Goal: Task Accomplishment & Management: Complete application form

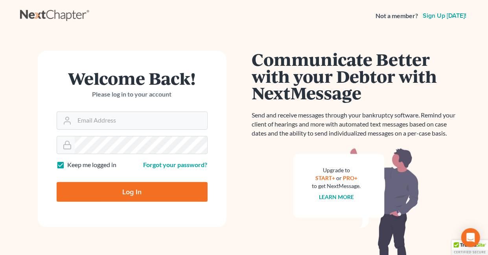
click at [68, 164] on label "Keep me logged in" at bounding box center [92, 164] width 49 height 9
click at [71, 164] on input "Keep me logged in" at bounding box center [73, 162] width 5 height 5
checkbox input "false"
click at [101, 120] on input "Email Address" at bounding box center [141, 120] width 133 height 17
type input "holderesq_jh@bellsouth.net"
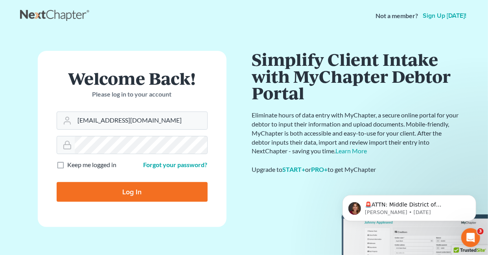
click at [129, 193] on input "Log In" at bounding box center [132, 192] width 151 height 20
type input "Thinking..."
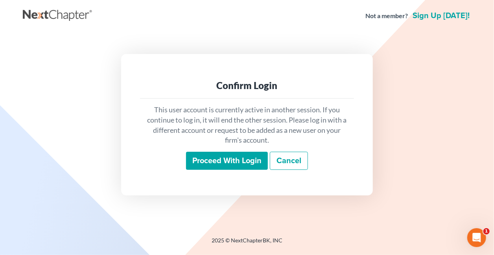
click at [209, 161] on input "Proceed with login" at bounding box center [227, 161] width 82 height 18
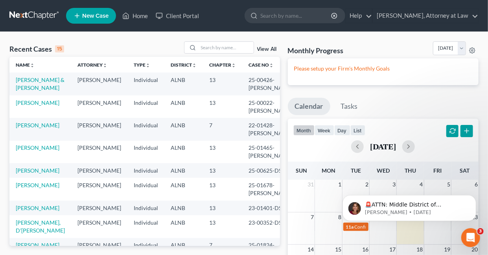
click at [107, 16] on span "New Case" at bounding box center [95, 16] width 26 height 6
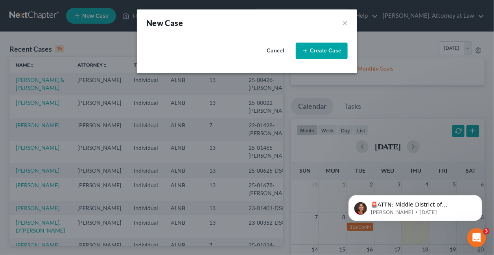
select select "1"
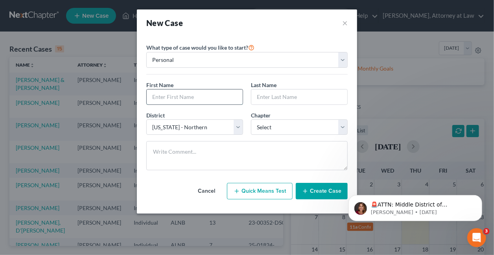
click at [197, 97] on input "text" at bounding box center [195, 96] width 96 height 15
type input "Will"
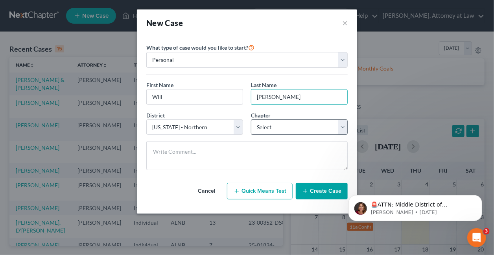
type input "Hawkins"
click at [263, 123] on select "Select 7 11 12 13" at bounding box center [299, 127] width 97 height 16
select select "0"
click at [251, 119] on select "Select 7 11 12 13" at bounding box center [299, 127] width 97 height 16
click at [321, 189] on button "Create Case" at bounding box center [322, 191] width 52 height 17
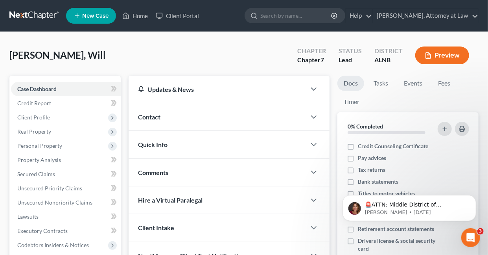
click at [148, 117] on span "Contact" at bounding box center [149, 116] width 22 height 7
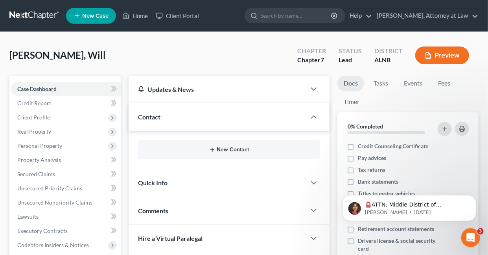
click at [239, 147] on button "New Contact" at bounding box center [229, 149] width 170 height 6
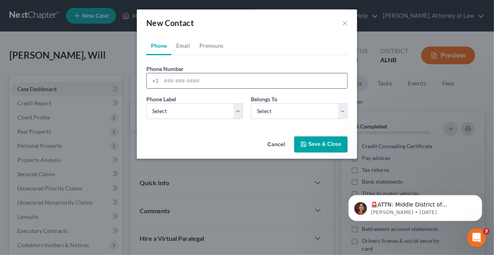
click at [221, 81] on input "tel" at bounding box center [254, 80] width 186 height 15
type input "205/207-0961"
click at [237, 112] on select "Select Mobile Home Work Other" at bounding box center [194, 111] width 97 height 16
select select "0"
click at [146, 103] on select "Select Mobile Home Work Other" at bounding box center [194, 111] width 97 height 16
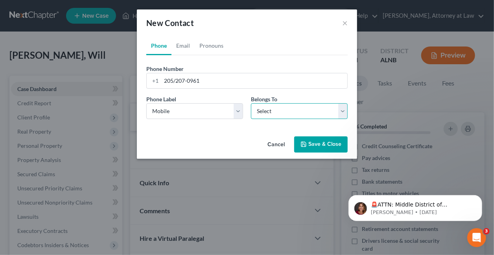
click at [264, 108] on select "Select Client Other" at bounding box center [299, 111] width 97 height 16
select select "0"
click at [251, 103] on select "Select Client Other" at bounding box center [299, 111] width 97 height 16
click at [321, 141] on button "Save & Close" at bounding box center [321, 144] width 54 height 17
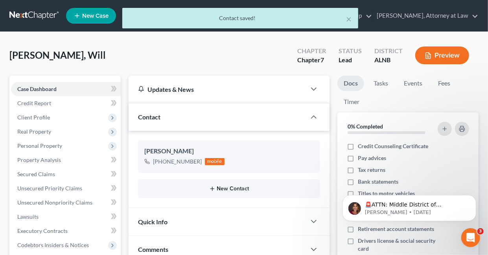
click at [237, 187] on button "New Contact" at bounding box center [229, 188] width 170 height 6
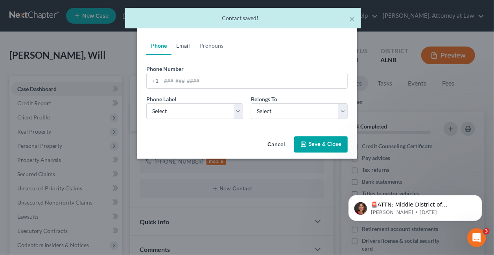
click at [181, 47] on link "Email" at bounding box center [183, 45] width 23 height 19
click at [209, 80] on input "email" at bounding box center [254, 80] width 186 height 15
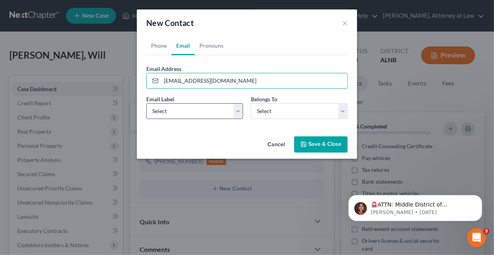
type input "whawk35@gmail.com"
click at [238, 107] on select "Select Home Work Other" at bounding box center [194, 111] width 97 height 16
select select "0"
click at [146, 103] on select "Select Home Work Other" at bounding box center [194, 111] width 97 height 16
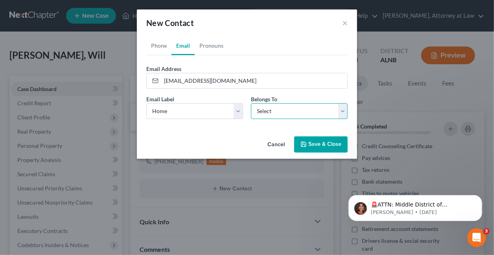
click at [264, 111] on select "Select Client Other" at bounding box center [299, 111] width 97 height 16
select select "0"
click at [251, 103] on select "Select Client Other" at bounding box center [299, 111] width 97 height 16
click at [317, 143] on button "Save & Close" at bounding box center [321, 144] width 54 height 17
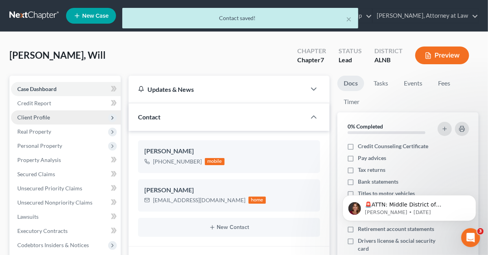
click at [44, 117] on span "Client Profile" at bounding box center [33, 117] width 33 height 7
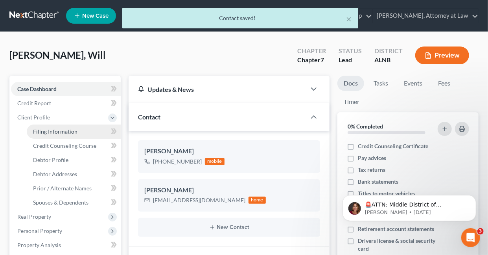
click at [66, 130] on span "Filing Information" at bounding box center [55, 131] width 44 height 7
select select "1"
select select "0"
select select "1"
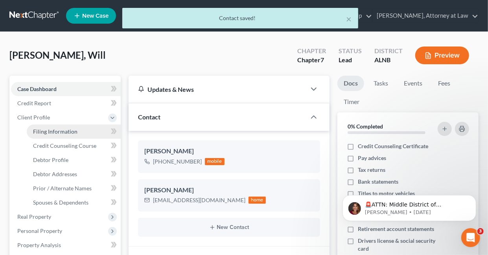
select select "0"
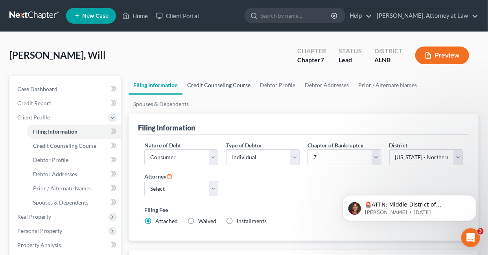
click at [225, 84] on link "Credit Counseling Course" at bounding box center [219, 85] width 73 height 19
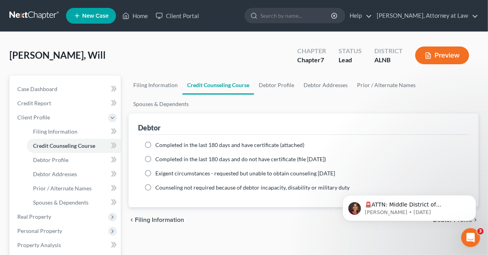
click at [155, 142] on label "Completed in the last 180 days and have certificate (attached)" at bounding box center [229, 145] width 149 height 8
click at [159, 142] on input "Completed in the last 180 days and have certificate (attached)" at bounding box center [161, 143] width 5 height 5
radio input "true"
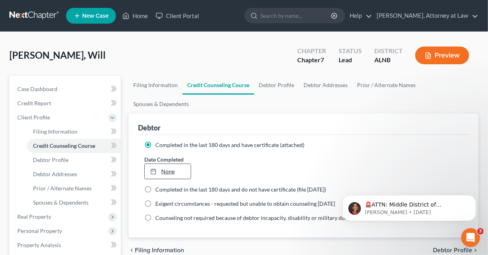
type input "9/11/2025"
click at [179, 169] on link "9/11/2025" at bounding box center [168, 171] width 46 height 15
click at [157, 85] on link "Filing Information" at bounding box center [156, 85] width 54 height 19
select select "1"
select select "0"
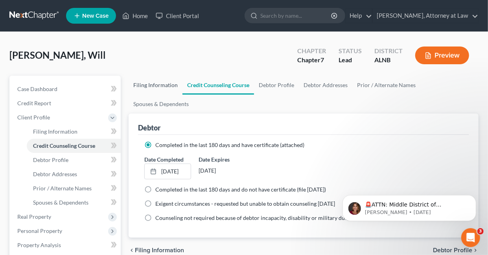
select select "0"
select select "1"
select select "0"
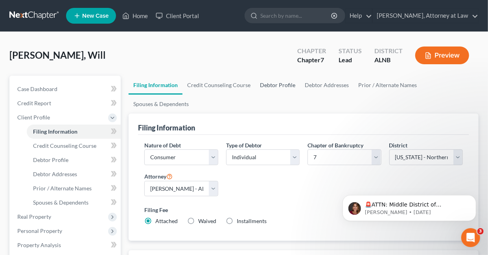
click at [268, 85] on link "Debtor Profile" at bounding box center [277, 85] width 45 height 19
select select "0"
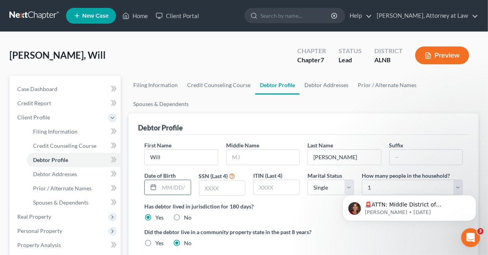
click at [186, 187] on input "text" at bounding box center [174, 187] width 31 height 15
type input "03/13/1952"
type input "5769"
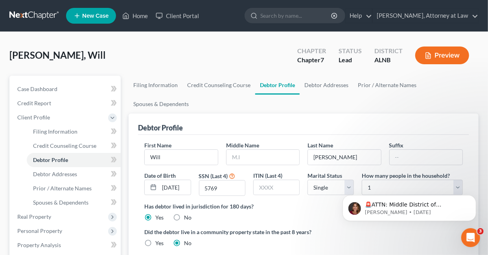
click at [345, 186] on body "🚨ATTN: Middle District of Florida The court has added a new Credit Counseling F…" at bounding box center [409, 205] width 151 height 49
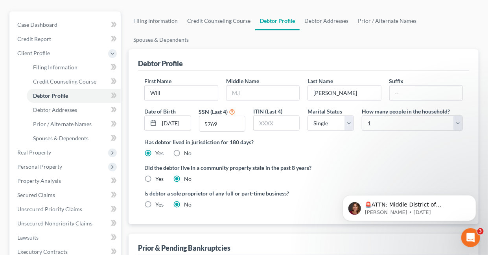
scroll to position [83, 0]
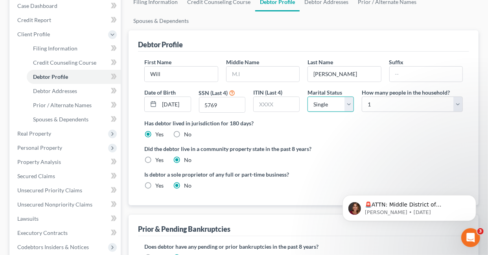
click at [348, 103] on select "Select Single Married Separated Divorced Widowed" at bounding box center [331, 104] width 46 height 16
select select "1"
click at [308, 96] on select "Select Single Married Separated Divorced Widowed" at bounding box center [331, 104] width 46 height 16
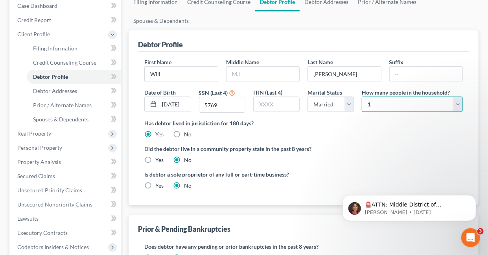
click at [457, 103] on select "Select 1 2 3 4 5 6 7 8 9 10 11 12 13 14 15 16 17 18 19 20" at bounding box center [412, 104] width 101 height 16
select select "1"
click at [362, 96] on select "Select 1 2 3 4 5 6 7 8 9 10 11 12 13 14 15 16 17 18 19 20" at bounding box center [412, 104] width 101 height 16
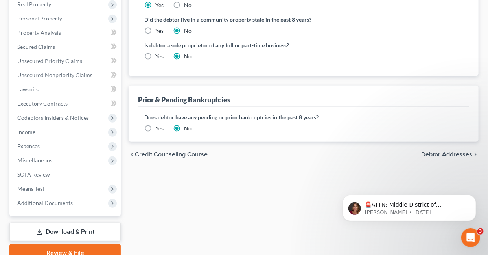
scroll to position [216, 0]
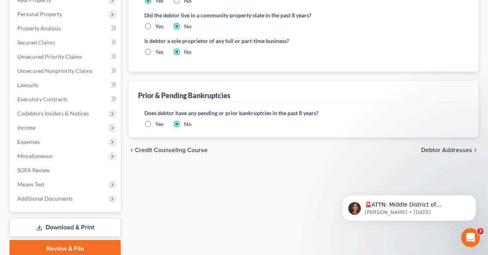
click at [155, 122] on label "Yes" at bounding box center [159, 124] width 8 height 8
click at [159, 122] on input "Yes" at bounding box center [161, 122] width 5 height 5
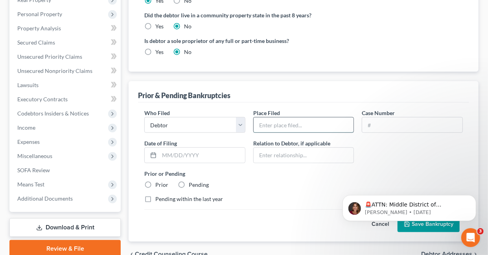
click at [270, 125] on input "text" at bounding box center [304, 124] width 100 height 15
type input "Northern District of Alabama"
click at [383, 120] on input "text" at bounding box center [412, 124] width 100 height 15
type input "07-03425-TOM-13"
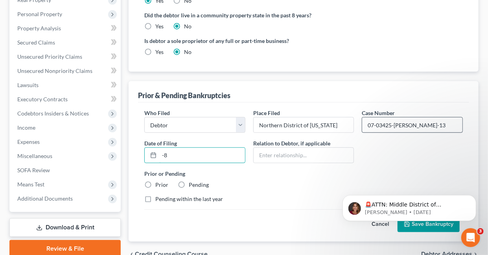
type input "-"
type input "08/02/2007"
click at [155, 182] on label "Prior" at bounding box center [161, 185] width 13 height 8
click at [159, 182] on input "Prior" at bounding box center [161, 183] width 5 height 5
radio input "true"
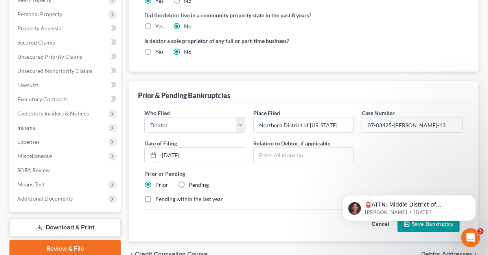
click at [424, 223] on body "🚨ATTN: Middle District of Florida The court has added a new Credit Counseling F…" at bounding box center [409, 205] width 151 height 49
click at [422, 222] on body "🚨ATTN: Middle District of Florida The court has added a new Credit Counseling F…" at bounding box center [409, 205] width 151 height 49
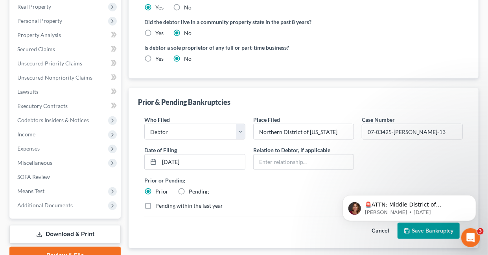
scroll to position [257, 0]
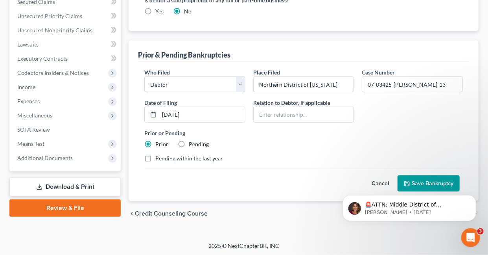
click at [429, 181] on div "🚨ATTN: Middle District of Florida The court has added a new Credit Counseling F…" at bounding box center [409, 171] width 145 height 98
click at [416, 180] on div "🚨ATTN: Middle District of Florida The court has added a new Credit Counseling F…" at bounding box center [409, 171] width 145 height 98
click at [306, 113] on input "text" at bounding box center [304, 114] width 100 height 15
click at [417, 179] on html "🚨ATTN: Middle District of Florida The court has added a new Credit Counseling F…" at bounding box center [409, 205] width 157 height 55
click at [480, 230] on span "3" at bounding box center [482, 230] width 7 height 7
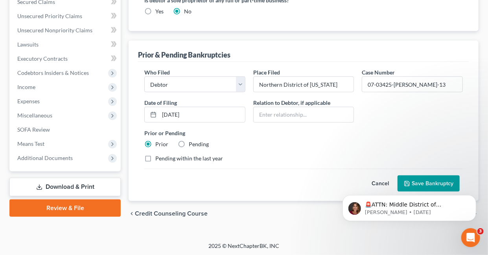
click at [335, 178] on html "🚨ATTN: Middle District of Florida The court has added a new Credit Counseling F…" at bounding box center [409, 205] width 157 height 55
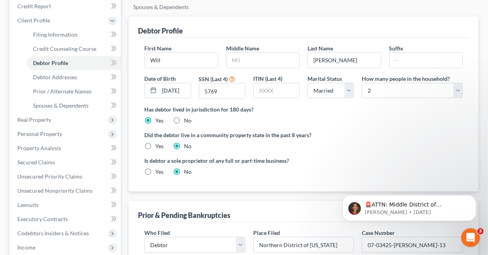
scroll to position [0, 0]
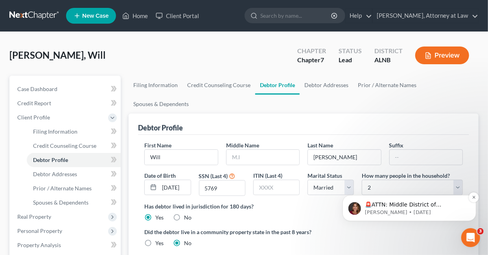
click at [389, 204] on p "🚨ATTN: Middle District of Florida The court has added a new Credit Counseling F…" at bounding box center [416, 204] width 102 height 8
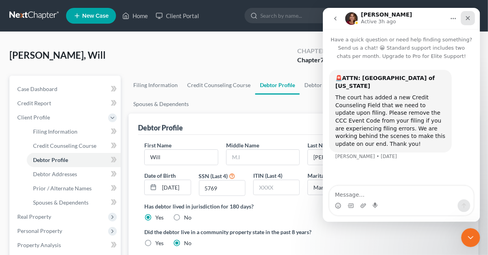
click at [468, 18] on icon "Close" at bounding box center [468, 18] width 6 height 6
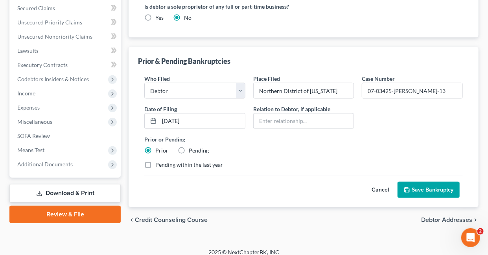
scroll to position [257, 0]
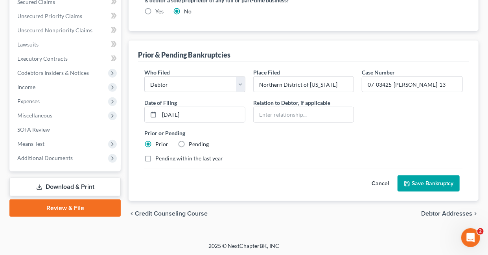
click at [429, 179] on button "Save Bankruptcy" at bounding box center [429, 183] width 62 height 17
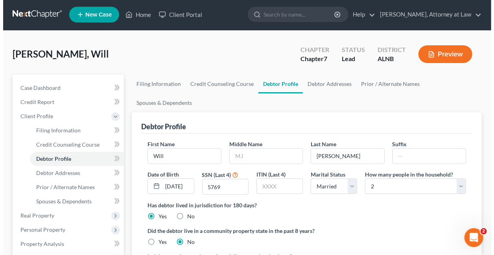
scroll to position [0, 0]
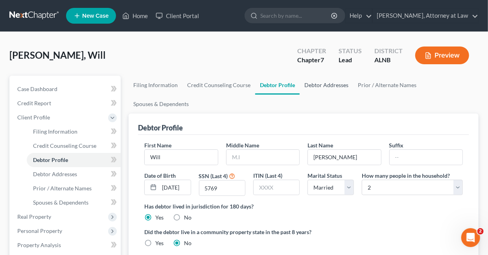
click at [320, 83] on link "Debtor Addresses" at bounding box center [327, 85] width 54 height 19
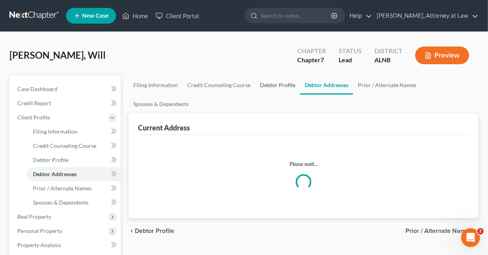
select select "0"
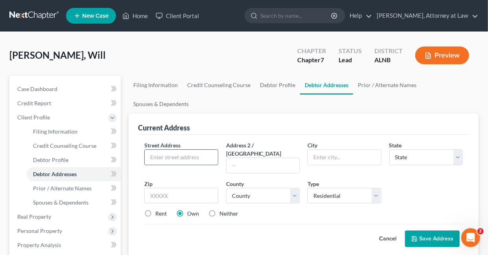
click at [208, 157] on input "text" at bounding box center [181, 157] width 73 height 15
type input "429 Hillview Drive"
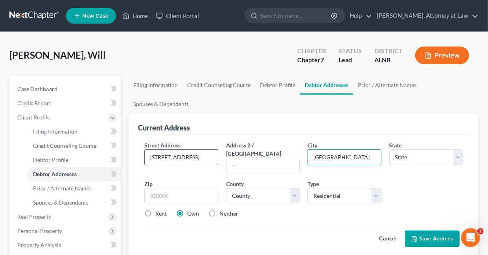
type input "Fairfield"
select select "0"
type input "2"
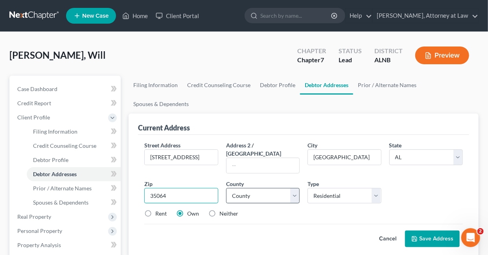
type input "35064"
click at [295, 188] on select "County Autauga County Baldwin County Barbour County Bibb County Blount County B…" at bounding box center [263, 196] width 74 height 16
select select "36"
click at [226, 188] on select "County Autauga County Baldwin County Barbour County Bibb County Blount County B…" at bounding box center [263, 196] width 74 height 16
click at [435, 230] on button "Save Address" at bounding box center [432, 238] width 55 height 17
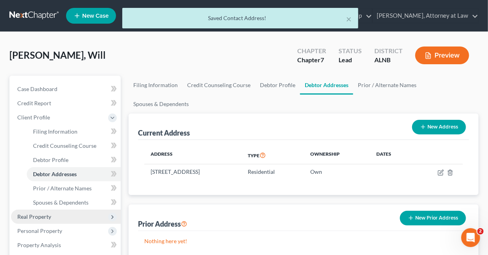
click at [47, 217] on span "Real Property" at bounding box center [34, 216] width 34 height 7
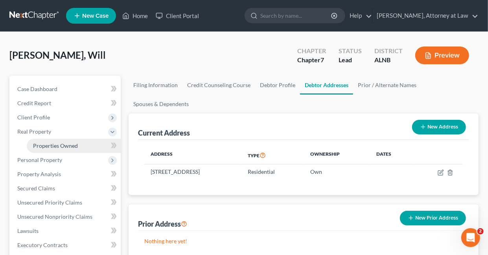
click at [48, 145] on span "Properties Owned" at bounding box center [55, 145] width 45 height 7
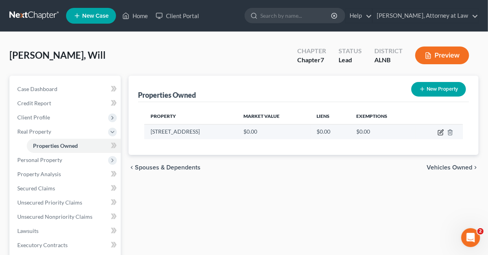
click at [442, 130] on icon "button" at bounding box center [442, 131] width 4 height 4
select select "0"
select select "36"
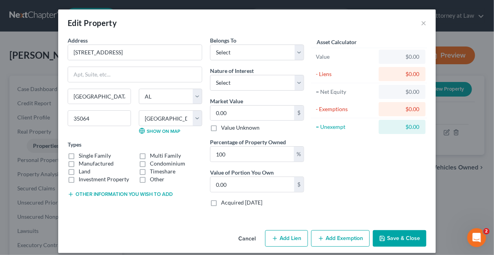
click at [79, 153] on label "Single Family" at bounding box center [95, 156] width 32 height 8
click at [82, 153] on input "Single Family" at bounding box center [84, 154] width 5 height 5
checkbox input "true"
click at [232, 51] on select "Select Debtor 1 Only Debtor 2 Only Debtor 1 And Debtor 2 Only At Least One Of T…" at bounding box center [257, 52] width 94 height 16
select select "3"
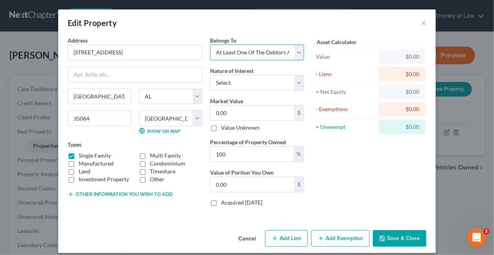
click at [210, 44] on select "Select Debtor 1 Only Debtor 2 Only Debtor 1 And Debtor 2 Only At Least One Of T…" at bounding box center [257, 52] width 94 height 16
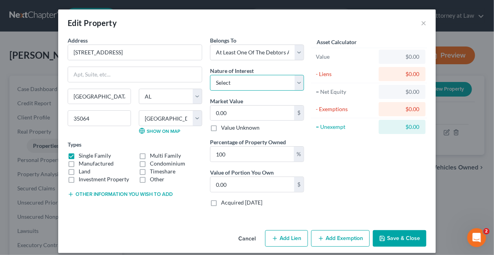
click at [230, 81] on select "Select Fee Simple Joint Tenant Life Estate Equitable Interest Future Interest T…" at bounding box center [257, 83] width 94 height 16
select select "0"
click at [210, 75] on select "Select Fee Simple Joint Tenant Life Estate Equitable Interest Future Interest T…" at bounding box center [257, 83] width 94 height 16
click at [231, 113] on input "0.00" at bounding box center [253, 112] width 84 height 15
type input "1"
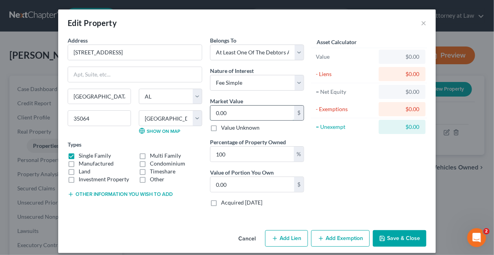
type input "1.00"
type input "12"
type input "12.00"
type input "129"
type input "129.00"
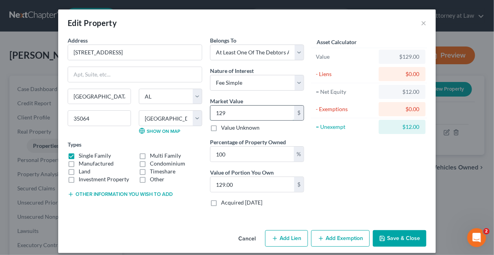
type input "1299"
type input "1,299.00"
type input "1,2990"
type input "12,990.00"
type input "12,9900"
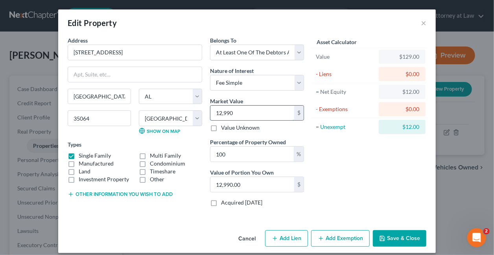
type input "129,900.00"
type input "129,900"
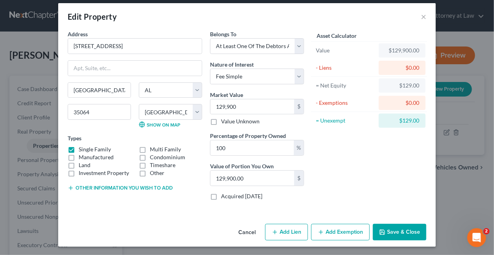
click at [325, 232] on button "Add Exemption" at bounding box center [340, 232] width 59 height 17
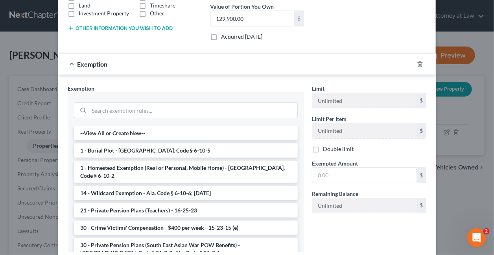
scroll to position [218, 0]
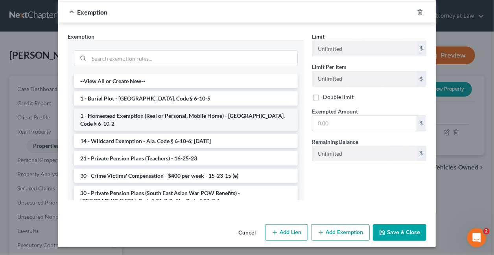
click at [138, 113] on li "1 - Homestead Exemption (Real or Personal, Mobile Home) - Ala. Code § 6-10-2" at bounding box center [186, 120] width 224 height 22
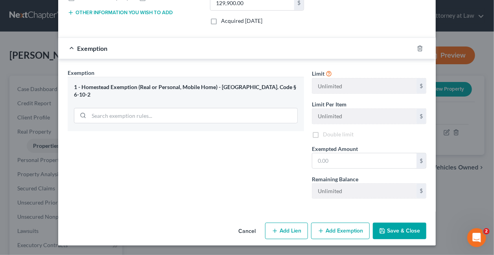
scroll to position [179, 0]
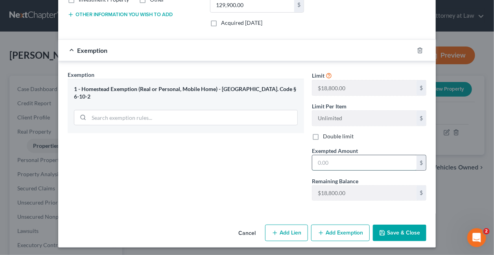
click at [336, 160] on input "text" at bounding box center [365, 162] width 104 height 15
type input "18,800"
click at [294, 230] on button "Add Lien" at bounding box center [286, 232] width 43 height 17
select select "3"
select select "0"
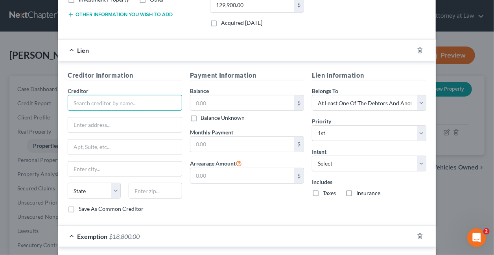
click at [125, 102] on input "text" at bounding box center [125, 103] width 115 height 16
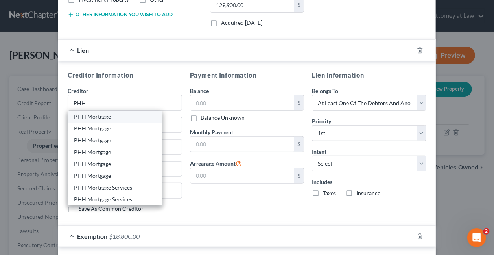
click at [97, 115] on div "PHH Mortgage" at bounding box center [115, 117] width 82 height 8
type input "PHH Mortgage"
type input "c/o Jauregui & Lindsey, LLC"
type input "244 Inverness Center Dr #200"
type input "Birmingham"
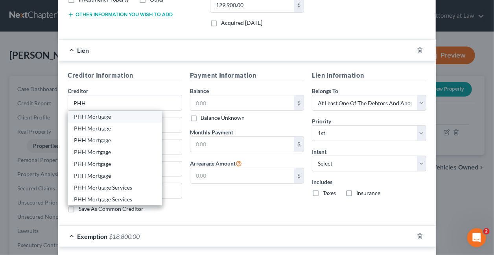
select select "0"
type input "35242"
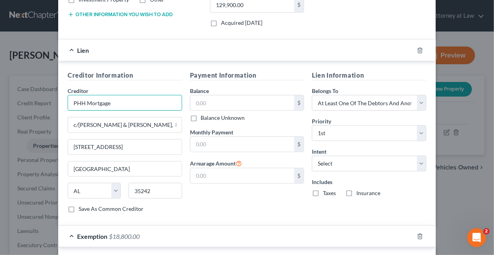
click at [113, 102] on input "PHH Mortgage" at bounding box center [125, 103] width 115 height 16
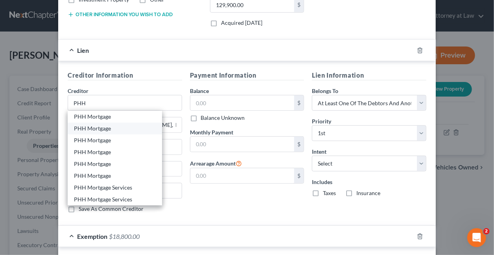
click at [96, 126] on div "PHH Mortgage" at bounding box center [115, 128] width 82 height 8
type input "PHH Mortgage"
type input "Attn: Mortgage Assistance"
type input "1661 Worthington Road, Ste 100B"
type input "West Palm Beach"
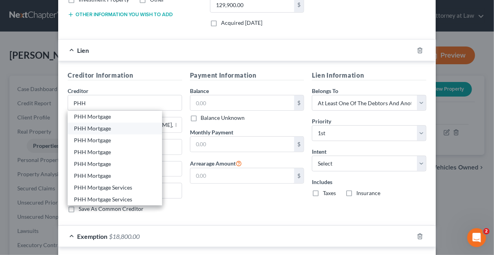
select select "9"
type input "33409"
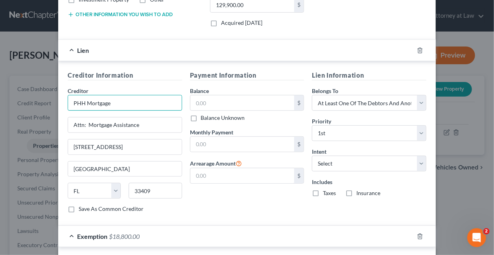
click at [120, 103] on input "PHH Mortgage" at bounding box center [125, 103] width 115 height 16
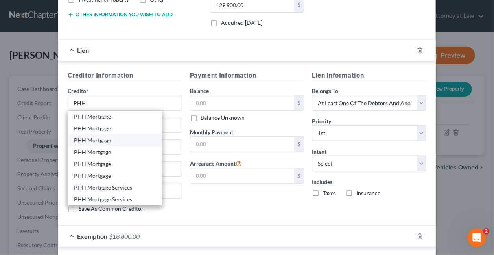
click at [102, 141] on div "PHH Mortgage" at bounding box center [115, 140] width 82 height 8
type input "PHH Mortgage"
type input "c/o Sirote & Permutt, PC"
type input "Birmingham"
select select "0"
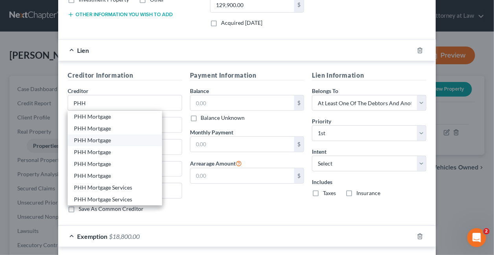
type input "35255"
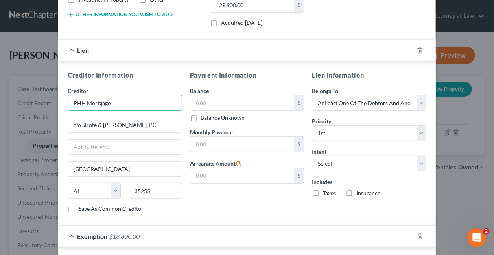
click at [119, 102] on input "PHH Mortgage" at bounding box center [125, 103] width 115 height 16
click at [113, 101] on input "PHH" at bounding box center [125, 103] width 115 height 16
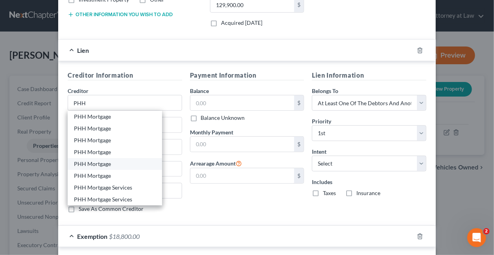
click at [103, 163] on div "PHH Mortgage" at bounding box center [115, 164] width 82 height 8
type input "PHH Mortgage"
type input "Lawrenceville"
select select "33"
type input "8648"
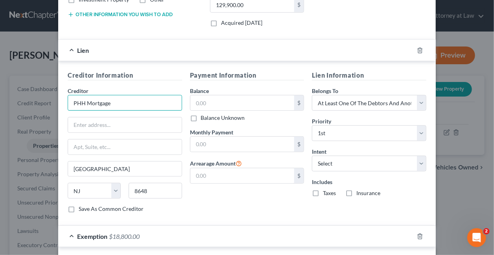
click at [129, 104] on input "PHH Mortgage" at bounding box center [125, 103] width 115 height 16
click at [113, 95] on input "PHH" at bounding box center [125, 103] width 115 height 16
type input "P"
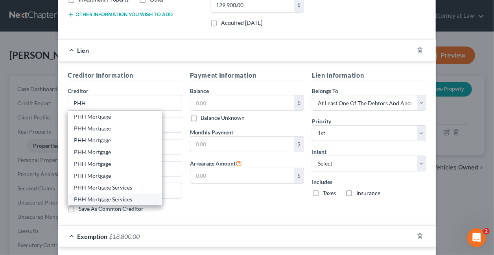
click at [107, 199] on div "PHH Mortgage Services" at bounding box center [115, 199] width 82 height 8
type input "PHH Mortgage Services"
type input "PO Box 5452"
type input "Mt Laurel"
type input "8054"
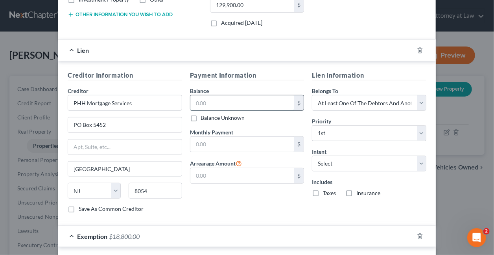
click at [228, 100] on input "text" at bounding box center [242, 102] width 104 height 15
type input "86,643"
click at [323, 191] on label "Taxes" at bounding box center [329, 193] width 13 height 8
click at [326, 191] on input "Taxes" at bounding box center [328, 191] width 5 height 5
checkbox input "true"
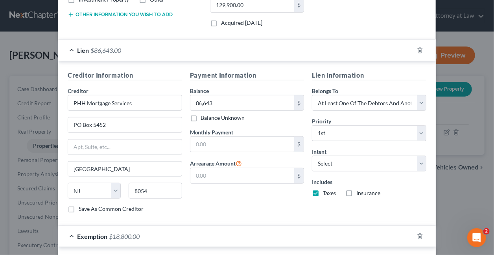
click at [357, 190] on label "Insurance" at bounding box center [369, 193] width 24 height 8
click at [360, 190] on input "Insurance" at bounding box center [362, 191] width 5 height 5
checkbox input "true"
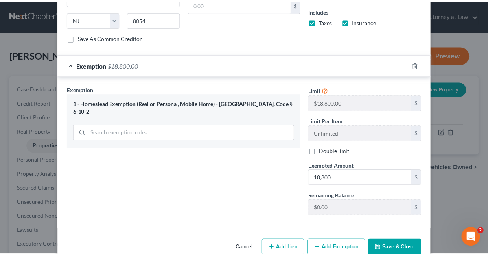
scroll to position [364, 0]
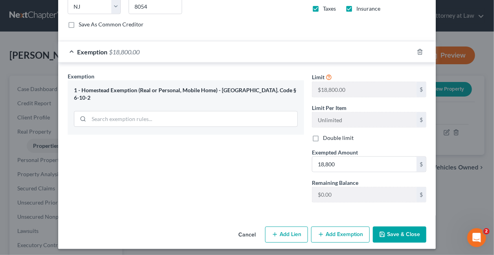
click at [404, 229] on button "Save & Close" at bounding box center [400, 234] width 54 height 17
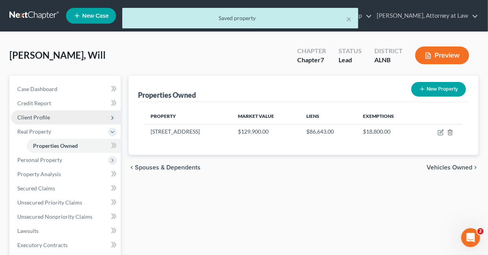
click at [31, 116] on span "Client Profile" at bounding box center [33, 117] width 33 height 7
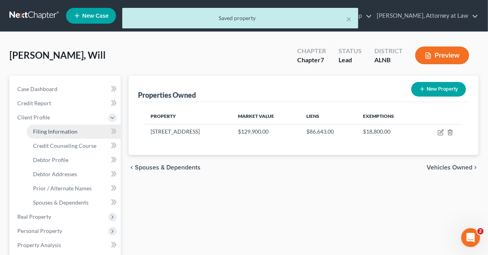
click at [50, 129] on span "Filing Information" at bounding box center [55, 131] width 44 height 7
select select "1"
select select "0"
select select "1"
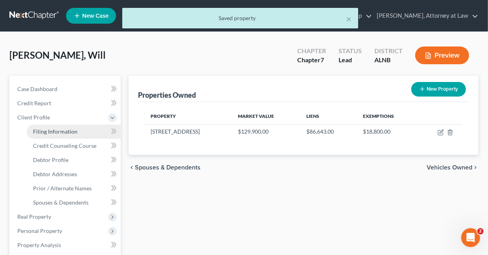
select select "1"
select select "0"
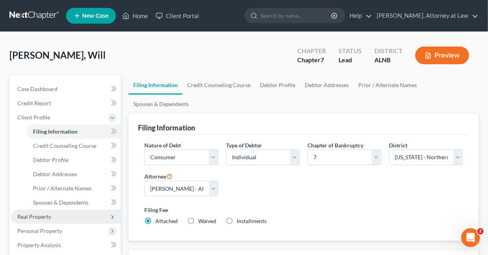
click at [41, 216] on span "Real Property" at bounding box center [34, 216] width 34 height 7
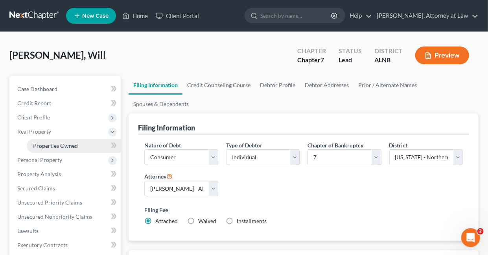
click at [70, 144] on span "Properties Owned" at bounding box center [55, 145] width 45 height 7
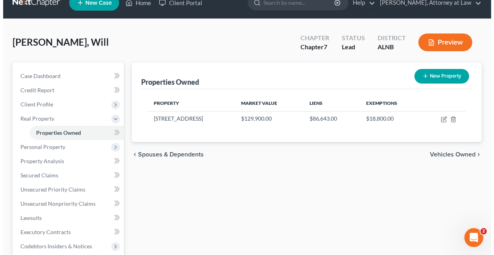
scroll to position [11, 0]
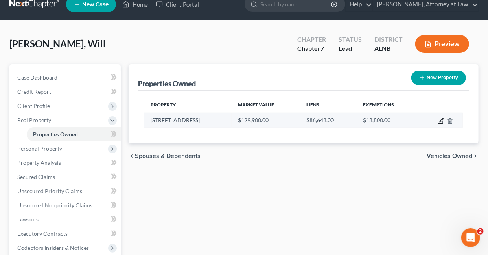
click at [441, 119] on icon "button" at bounding box center [442, 120] width 4 height 4
select select "0"
select select "36"
select select "3"
select select "0"
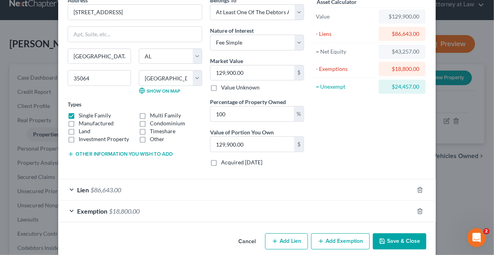
scroll to position [49, 0]
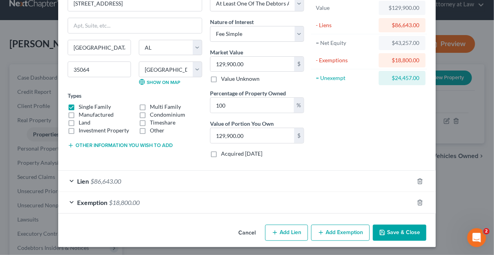
click at [104, 179] on span "$86,643.00" at bounding box center [106, 180] width 31 height 7
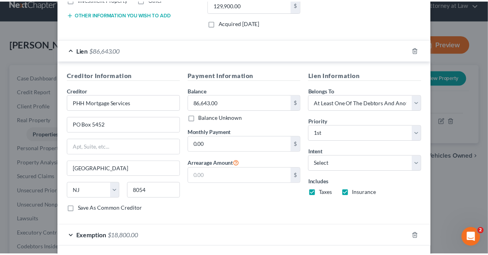
scroll to position [212, 0]
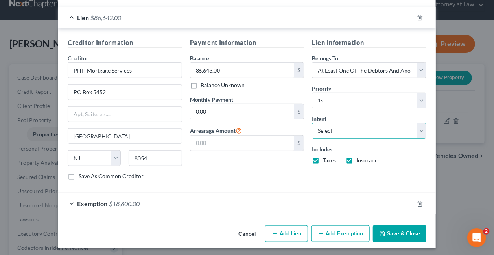
click at [331, 129] on select "Select Surrender Redeem Reaffirm Avoid Other" at bounding box center [369, 131] width 115 height 16
select select "2"
click at [312, 123] on select "Select Surrender Redeem Reaffirm Avoid Other" at bounding box center [369, 131] width 115 height 16
click at [414, 229] on button "Save & Close" at bounding box center [400, 233] width 54 height 17
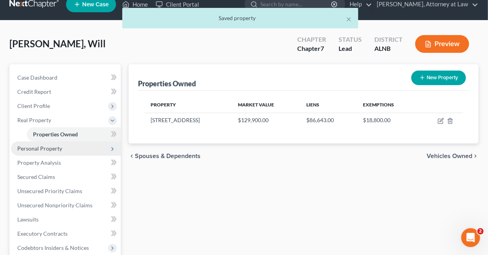
click at [42, 147] on span "Personal Property" at bounding box center [39, 148] width 45 height 7
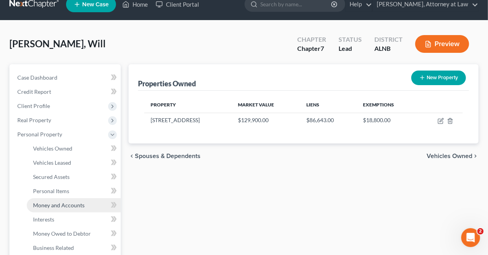
click at [62, 205] on span "Money and Accounts" at bounding box center [59, 205] width 52 height 7
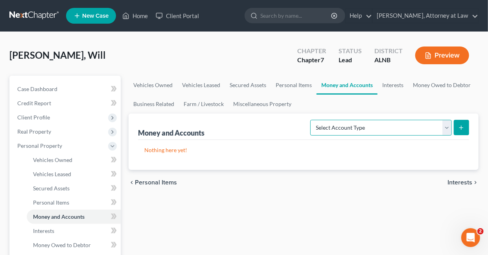
click at [449, 127] on select "Select Account Type Brokerage Cash on Hand Certificates of Deposit Checking Acc…" at bounding box center [382, 128] width 142 height 16
select select "checking"
click at [313, 120] on select "Select Account Type Brokerage Cash on Hand Certificates of Deposit Checking Acc…" at bounding box center [382, 128] width 142 height 16
click at [460, 126] on icon "submit" at bounding box center [462, 127] width 6 height 6
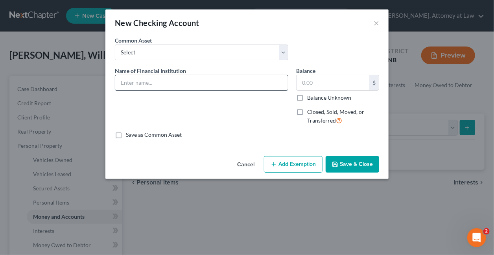
click at [136, 78] on input "text" at bounding box center [201, 82] width 173 height 15
type input "PNC Bank"
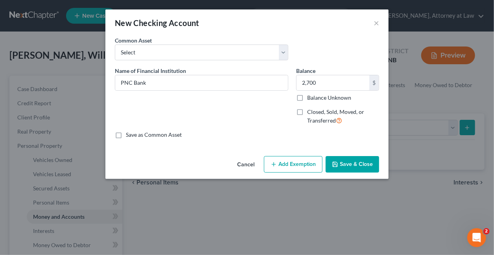
click at [307, 165] on button "Add Exemption" at bounding box center [293, 164] width 59 height 17
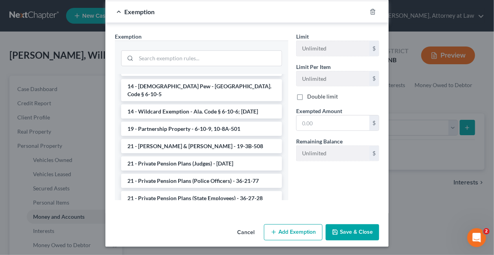
scroll to position [610, 0]
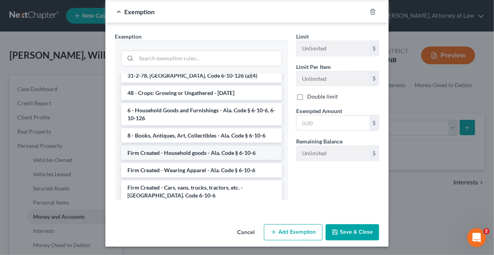
click at [183, 146] on li "Firm Created - Household goods - Ala. Code § 6-10-6" at bounding box center [201, 153] width 161 height 14
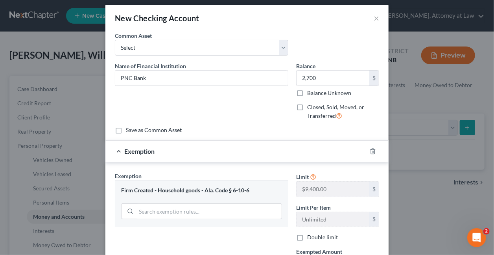
scroll to position [0, 0]
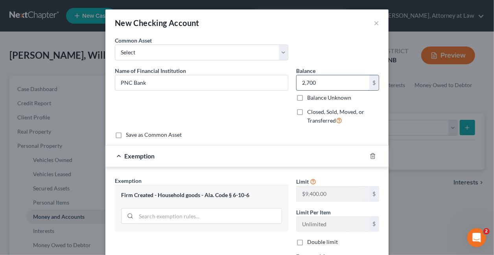
click at [320, 81] on input "2,700" at bounding box center [333, 82] width 73 height 15
type input "1,700"
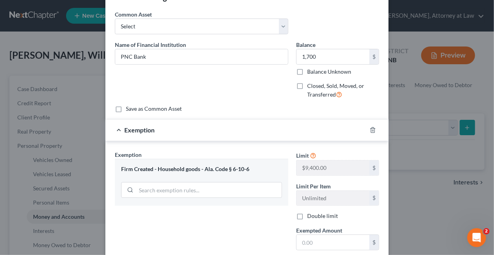
scroll to position [106, 0]
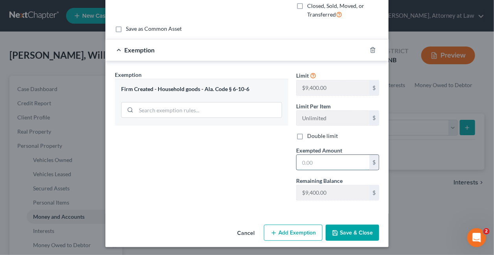
click at [327, 162] on input "text" at bounding box center [333, 162] width 73 height 15
type input "1,700"
click at [345, 232] on button "Save & Close" at bounding box center [353, 232] width 54 height 17
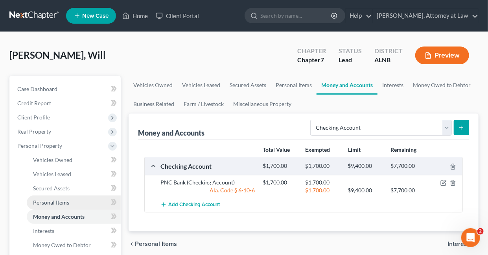
click at [52, 203] on span "Personal Items" at bounding box center [51, 202] width 36 height 7
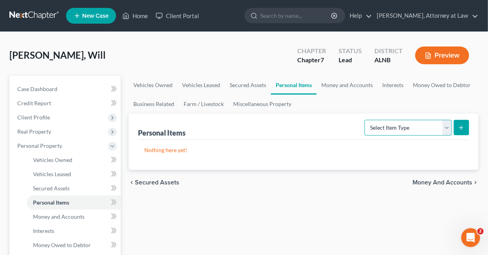
click at [447, 126] on select "Select Item Type Clothing Collectibles Of Value Electronics Firearms Household …" at bounding box center [408, 128] width 87 height 16
select select "household_goods"
click at [366, 120] on select "Select Item Type Clothing Collectibles Of Value Electronics Firearms Household …" at bounding box center [408, 128] width 87 height 16
click at [464, 126] on icon "submit" at bounding box center [462, 127] width 6 height 6
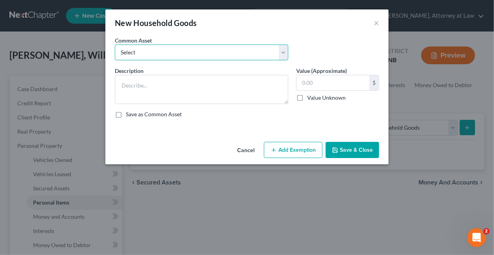
click at [167, 54] on select "Select Furniture Furniture - in Debtor's possession" at bounding box center [202, 52] width 174 height 16
select select "1"
click at [115, 44] on select "Select Furniture Furniture - in Debtor's possession" at bounding box center [202, 52] width 174 height 16
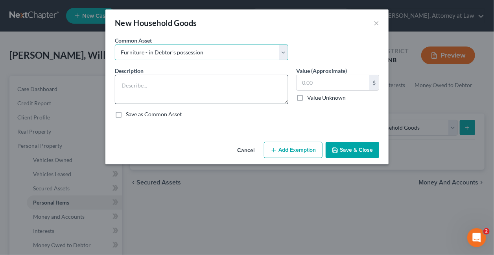
type textarea "Furniture - in Debtor's possession"
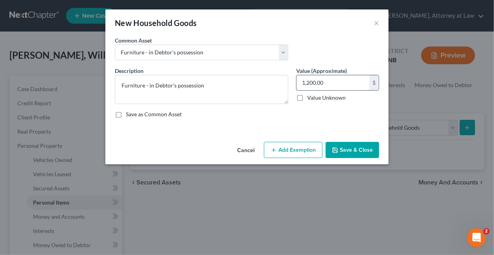
click at [335, 81] on input "1,200.00" at bounding box center [333, 82] width 73 height 15
type input "1,600"
click at [301, 148] on button "Add Exemption" at bounding box center [293, 150] width 59 height 17
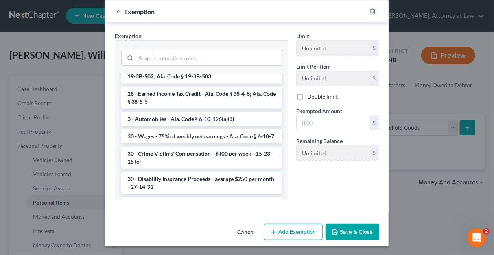
scroll to position [610, 0]
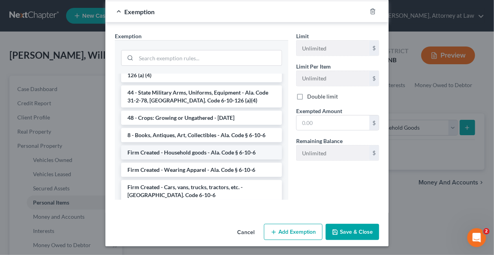
click at [164, 145] on li "Firm Created - Household goods - Ala. Code § 6-10-6" at bounding box center [201, 152] width 161 height 14
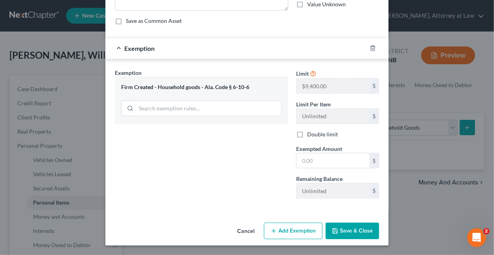
scroll to position [92, 0]
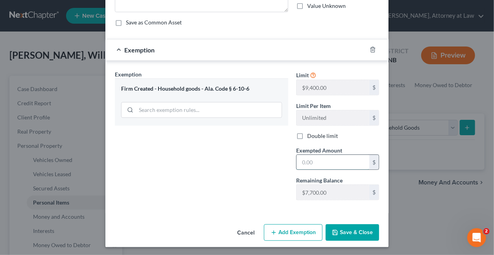
click at [342, 163] on input "text" at bounding box center [333, 162] width 73 height 15
type input "1,600"
click at [350, 230] on button "Save & Close" at bounding box center [353, 232] width 54 height 17
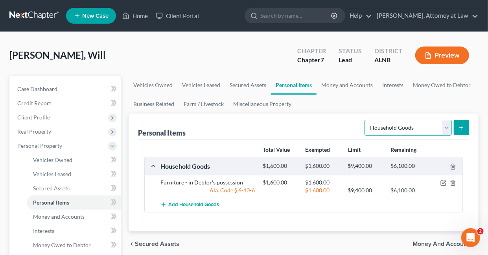
click at [446, 125] on select "Select Item Type Clothing Collectibles Of Value Electronics Firearms Household …" at bounding box center [408, 128] width 87 height 16
select select "clothing"
click at [366, 120] on select "Select Item Type Clothing Collectibles Of Value Electronics Firearms Household …" at bounding box center [408, 128] width 87 height 16
click at [460, 128] on icon "submit" at bounding box center [462, 127] width 6 height 6
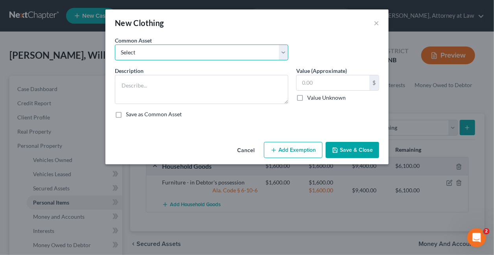
drag, startPoint x: 162, startPoint y: 55, endPoint x: 162, endPoint y: 59, distance: 4.3
click at [162, 57] on select "Select Wearing Apparel Clothing - in Debtor's possession" at bounding box center [202, 52] width 174 height 16
select select "1"
click at [115, 44] on select "Select Wearing Apparel Clothing - in Debtor's possession" at bounding box center [202, 52] width 174 height 16
type textarea "Clothing - in Debtor's possession"
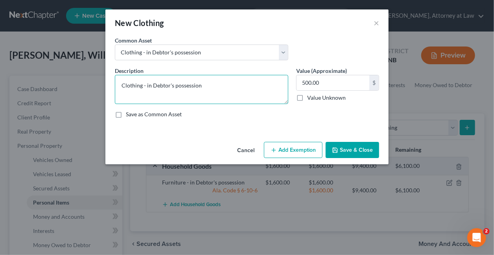
click at [225, 89] on textarea "Clothing - in Debtor's possession" at bounding box center [202, 89] width 174 height 29
type input "400"
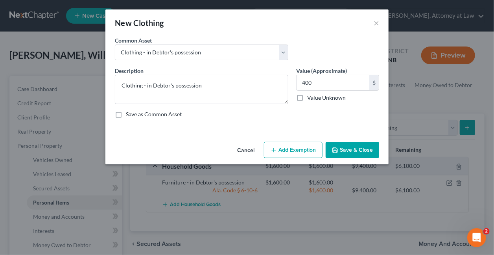
click at [286, 150] on button "Add Exemption" at bounding box center [293, 150] width 59 height 17
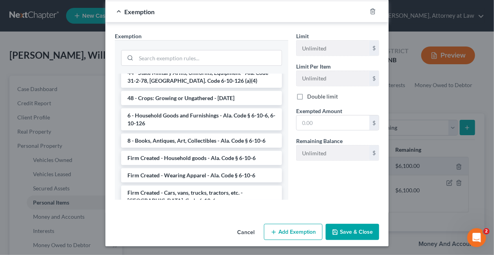
scroll to position [627, 0]
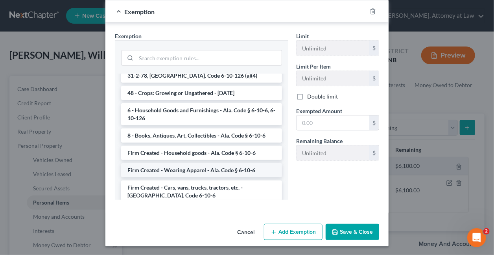
click at [161, 163] on li "Firm Created - Wearing Apparel - Ala. Code § 6-10-6" at bounding box center [201, 170] width 161 height 14
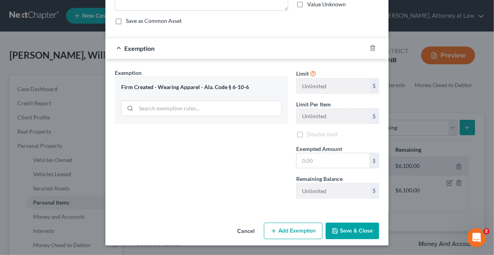
scroll to position [92, 0]
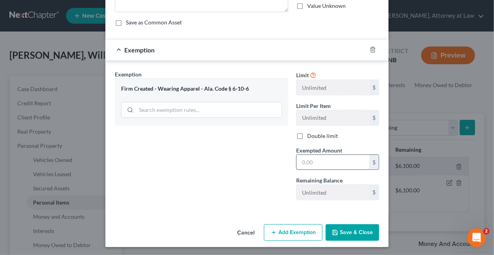
click at [319, 163] on input "text" at bounding box center [333, 162] width 73 height 15
type input "400"
click at [355, 232] on button "Save & Close" at bounding box center [353, 232] width 54 height 17
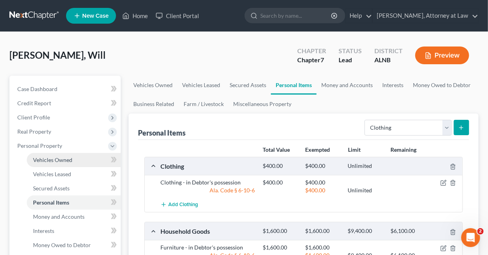
click at [40, 159] on span "Vehicles Owned" at bounding box center [52, 159] width 39 height 7
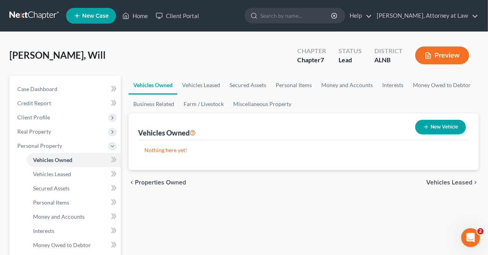
click at [449, 128] on button "New Vehicle" at bounding box center [441, 127] width 51 height 15
select select "0"
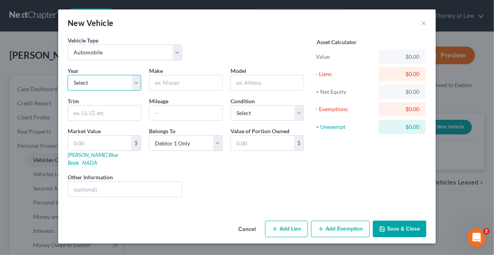
click at [139, 83] on select "Select 2026 2025 2024 2023 2022 2021 2020 2019 2018 2017 2016 2015 2014 2013 20…" at bounding box center [105, 83] width 74 height 16
select select "13"
click at [68, 75] on select "Select 2026 2025 2024 2023 2022 2021 2020 2019 2018 2017 2016 2015 2014 2013 20…" at bounding box center [105, 83] width 74 height 16
click at [192, 86] on input "text" at bounding box center [186, 82] width 73 height 15
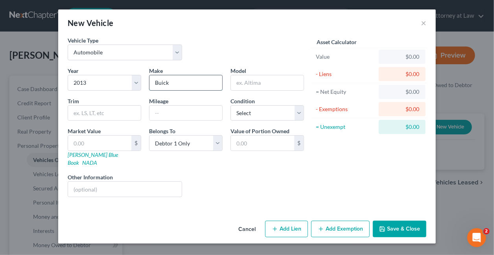
type input "Buick"
type input "Verano"
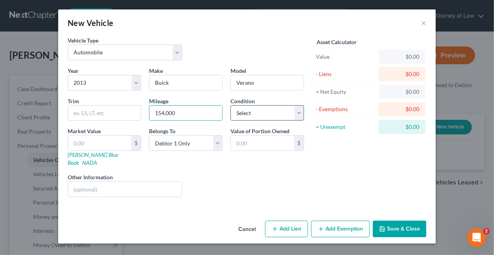
type input "154,000"
click at [257, 111] on select "Select Excellent Very Good Good Fair Poor" at bounding box center [268, 113] width 74 height 16
select select "2"
click at [231, 105] on select "Select Excellent Very Good Good Fair Poor" at bounding box center [268, 113] width 74 height 16
click at [95, 142] on input "text" at bounding box center [99, 142] width 63 height 15
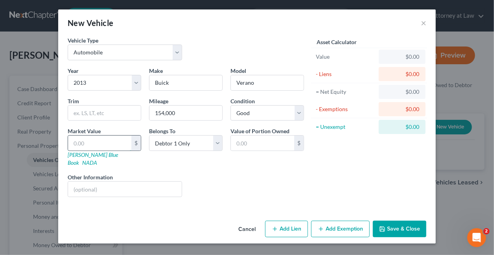
type input "2"
type input "2.00"
type input "20"
type input "20.00"
type input "202"
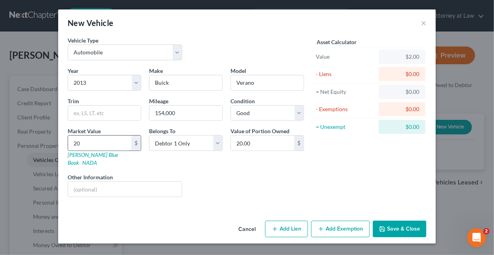
type input "202.00"
type input "2025"
type input "2,025.00"
type input "2,025"
click at [335, 220] on button "Add Exemption" at bounding box center [340, 228] width 59 height 17
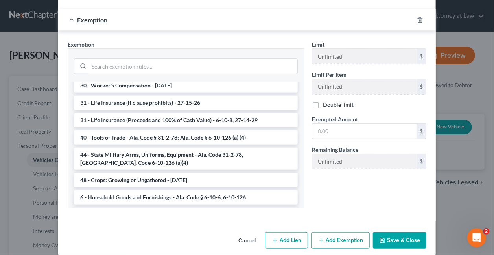
scroll to position [539, 0]
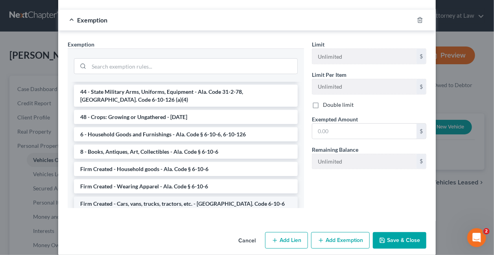
click at [157, 196] on li "Firm Created - Cars, vans, trucks, tractors, etc. - Ala. Code 6-10-6" at bounding box center [186, 203] width 224 height 14
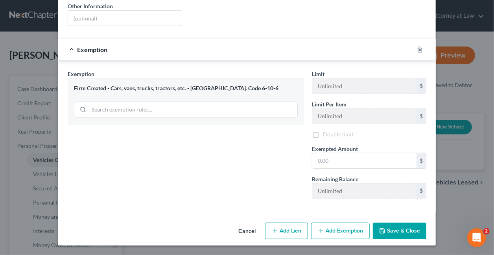
scroll to position [162, 0]
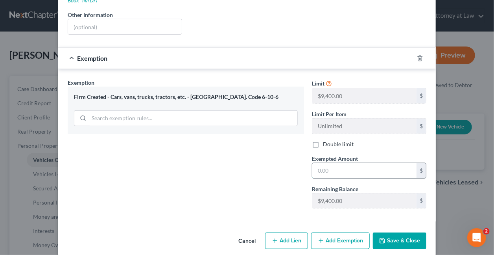
click at [360, 163] on input "text" at bounding box center [365, 170] width 104 height 15
type input "2,025"
click at [389, 232] on button "Save & Close" at bounding box center [400, 240] width 54 height 17
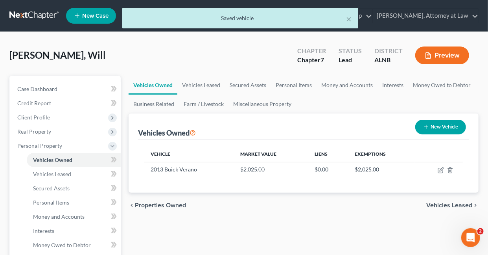
click at [442, 126] on button "New Vehicle" at bounding box center [441, 127] width 51 height 15
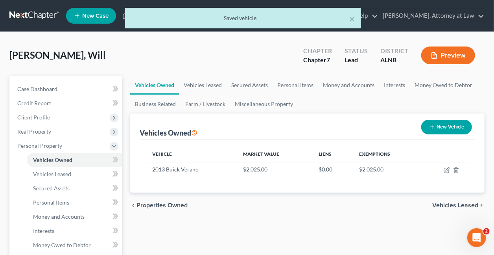
select select "0"
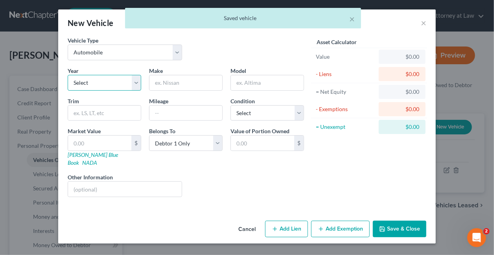
click at [136, 83] on select "Select 2026 2025 2024 2023 2022 2021 2020 2019 2018 2017 2016 2015 2014 2013 20…" at bounding box center [105, 83] width 74 height 16
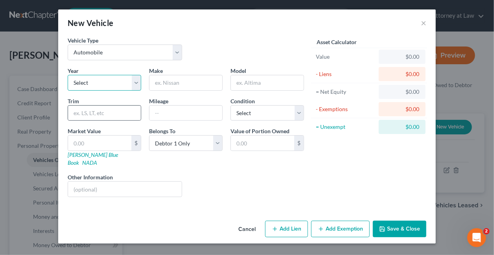
select select "31"
click at [68, 75] on select "Select 2026 2025 2024 2023 2022 2021 2020 2019 2018 2017 2016 2015 2014 2013 20…" at bounding box center [105, 83] width 74 height 16
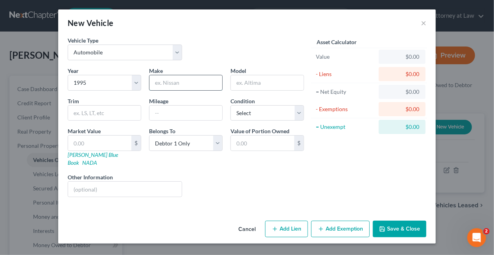
click at [191, 82] on input "text" at bounding box center [186, 82] width 73 height 15
type input "Honda"
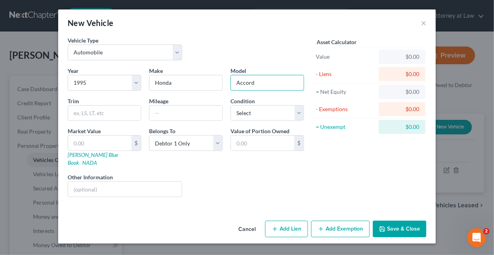
type input "Accord"
type input "295,000"
click at [239, 110] on select "Select Excellent Very Good Good Fair Poor" at bounding box center [268, 113] width 74 height 16
select select "2"
click at [231, 105] on select "Select Excellent Very Good Good Fair Poor" at bounding box center [268, 113] width 74 height 16
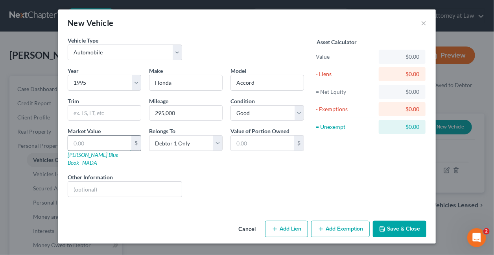
click at [118, 143] on input "text" at bounding box center [99, 142] width 63 height 15
type input "3"
type input "3.00"
type input "34"
type input "34.00"
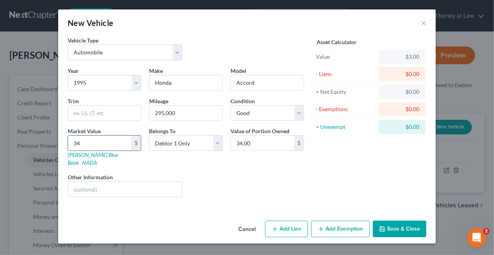
type input "340"
type input "340.00"
type input "3400"
type input "3,400.00"
type input "3,400"
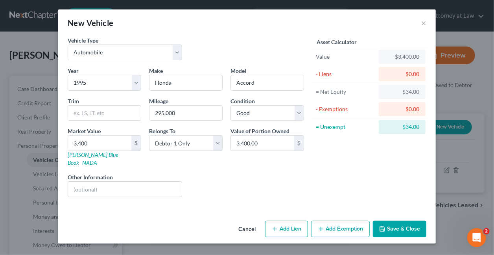
click at [343, 220] on button "Add Exemption" at bounding box center [340, 228] width 59 height 17
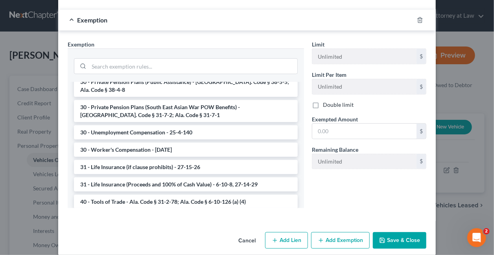
scroll to position [539, 0]
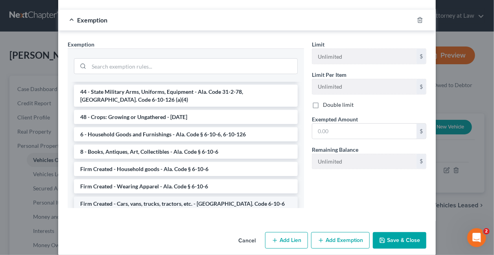
click at [151, 196] on li "Firm Created - Cars, vans, trucks, tractors, etc. - Ala. Code 6-10-6" at bounding box center [186, 203] width 224 height 14
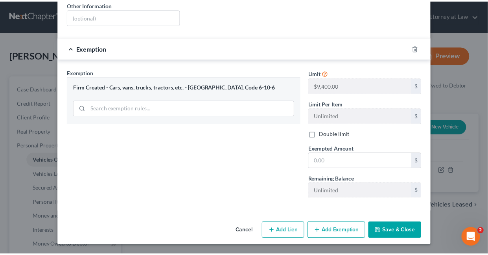
scroll to position [162, 0]
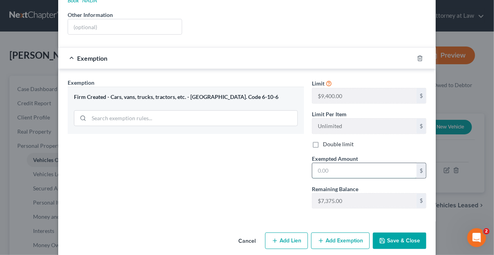
click at [349, 163] on input "text" at bounding box center [365, 170] width 104 height 15
type input "3,400"
click at [401, 232] on button "Save & Close" at bounding box center [400, 240] width 54 height 17
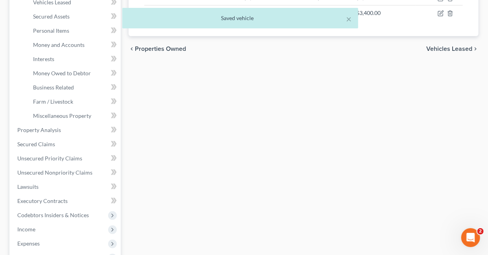
scroll to position [188, 0]
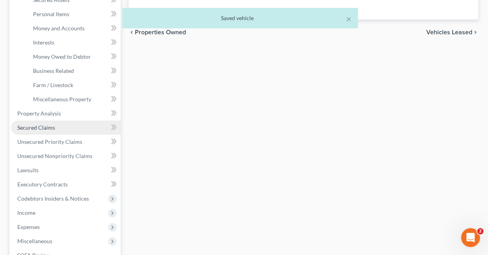
click at [42, 129] on span "Secured Claims" at bounding box center [36, 127] width 38 height 7
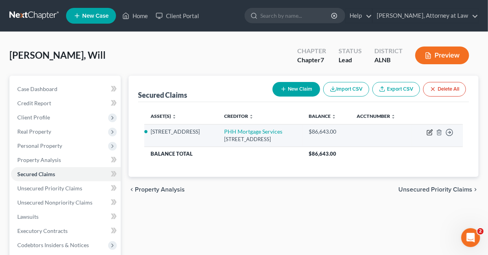
click at [431, 132] on icon "button" at bounding box center [431, 131] width 4 height 4
select select "33"
select select "2"
select select "3"
select select "0"
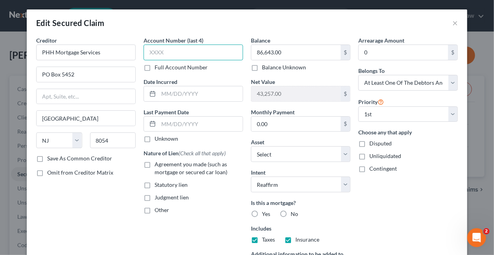
click at [185, 52] on input "text" at bounding box center [194, 52] width 100 height 16
type input "5769"
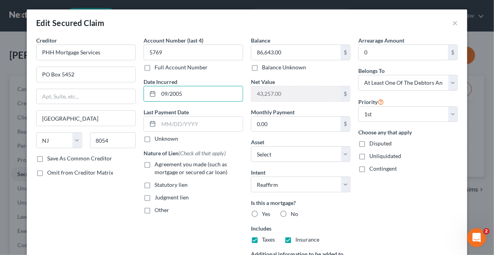
type input "09/2005"
click at [155, 164] on label "Agreement you made (such as mortgage or secured car loan)" at bounding box center [199, 168] width 89 height 16
click at [158, 164] on input "Agreement you made (such as mortgage or secured car loan)" at bounding box center [160, 162] width 5 height 5
checkbox input "true"
click at [262, 210] on label "Yes" at bounding box center [266, 214] width 8 height 8
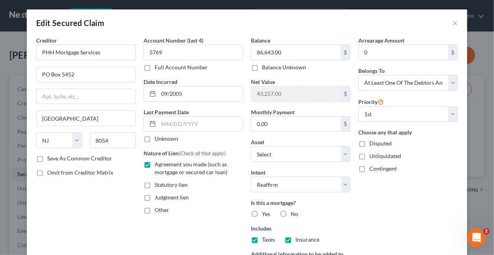
click at [265, 210] on input "Yes" at bounding box center [267, 212] width 5 height 5
radio input "true"
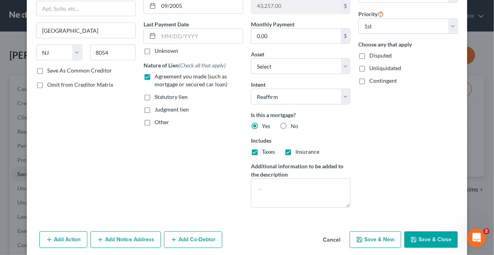
scroll to position [101, 0]
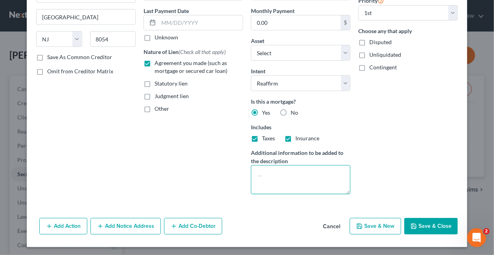
click at [262, 177] on textarea at bounding box center [301, 179] width 100 height 29
type textarea "Homestead"
click at [436, 226] on button "Save & Close" at bounding box center [432, 226] width 54 height 17
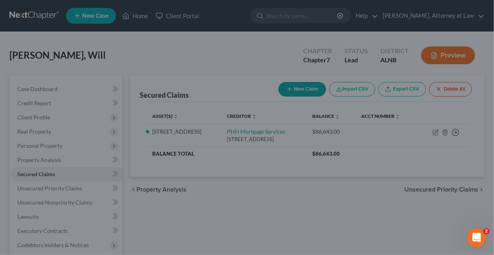
select select "2"
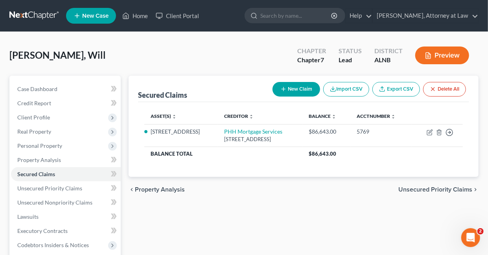
click at [286, 85] on button "New Claim" at bounding box center [297, 89] width 48 height 15
select select "0"
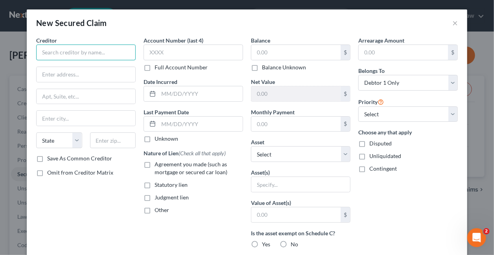
click at [108, 52] on input "text" at bounding box center [86, 52] width 100 height 16
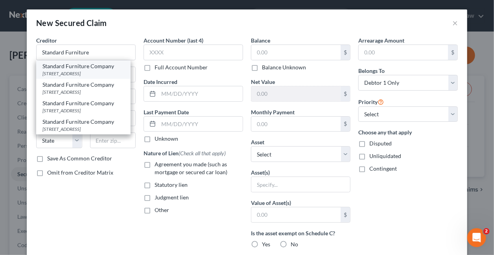
click at [100, 70] on div "PO Box 530130, Birmingham, AL 35253" at bounding box center [84, 73] width 82 height 7
type input "Standard Furniture Company"
type input "PO Box 530130"
type input "Birmingham"
select select "0"
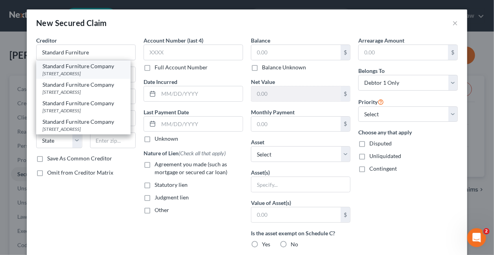
type input "35253"
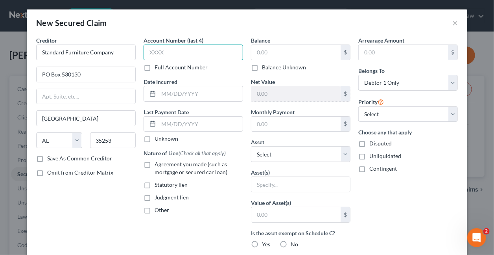
click at [176, 52] on input "text" at bounding box center [194, 52] width 100 height 16
type input "5769"
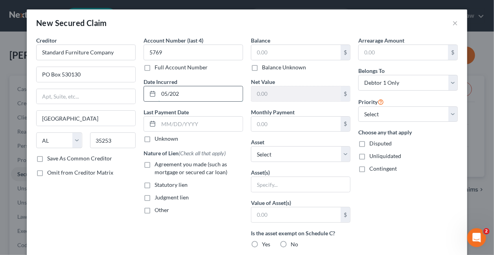
click at [184, 94] on input "05/202" at bounding box center [201, 93] width 84 height 15
type input "05/2022"
click at [155, 165] on label "Agreement you made (such as mortgage or secured car loan)" at bounding box center [199, 168] width 89 height 16
click at [158, 165] on input "Agreement you made (such as mortgage or secured car loan)" at bounding box center [160, 162] width 5 height 5
checkbox input "true"
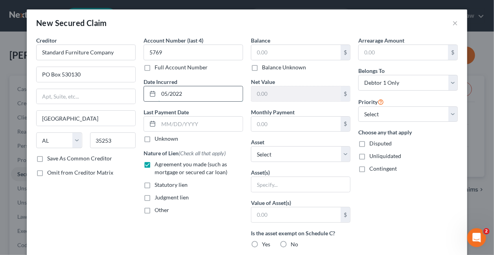
click at [192, 94] on input "05/2022" at bounding box center [201, 93] width 84 height 15
type input "05/2023"
click at [283, 52] on input "text" at bounding box center [295, 52] width 89 height 15
type input "1,100"
click at [289, 184] on input "text" at bounding box center [300, 184] width 99 height 15
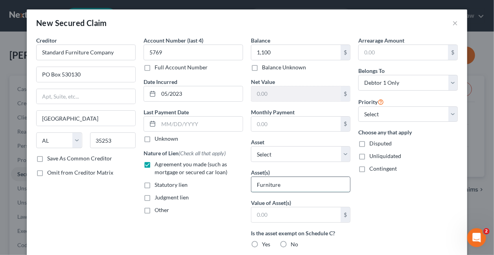
type input "Furniture"
type input "800"
click at [262, 243] on label "Yes" at bounding box center [266, 244] width 8 height 8
click at [265, 243] on input "Yes" at bounding box center [267, 242] width 5 height 5
radio input "true"
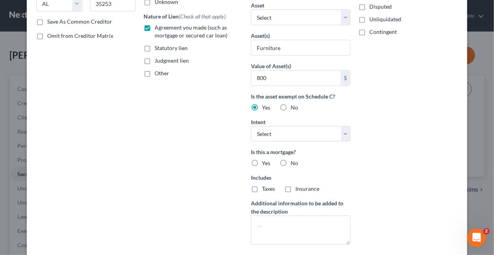
scroll to position [137, 0]
click at [341, 130] on select "Select Surrender Redeem Reaffirm Avoid Other" at bounding box center [301, 134] width 100 height 16
select select "2"
click at [251, 126] on select "Select Surrender Redeem Reaffirm Avoid Other" at bounding box center [301, 134] width 100 height 16
click at [291, 160] on label "No" at bounding box center [294, 163] width 7 height 8
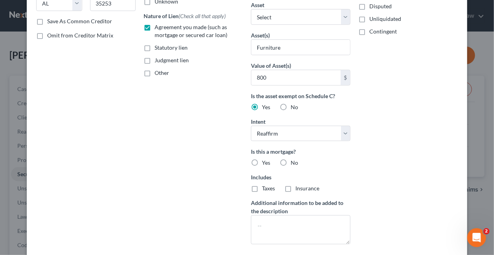
click at [294, 160] on input "No" at bounding box center [296, 161] width 5 height 5
radio input "true"
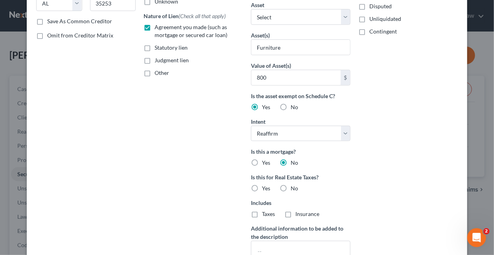
click at [291, 184] on label "No" at bounding box center [294, 188] width 7 height 8
click at [294, 184] on input "No" at bounding box center [296, 186] width 5 height 5
radio input "true"
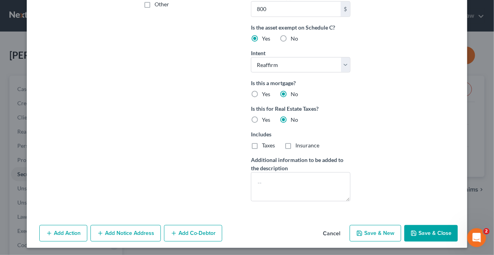
scroll to position [206, 0]
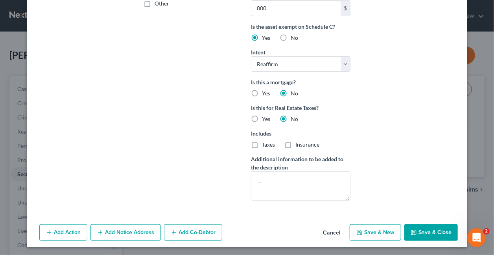
click at [429, 230] on button "Save & Close" at bounding box center [432, 232] width 54 height 17
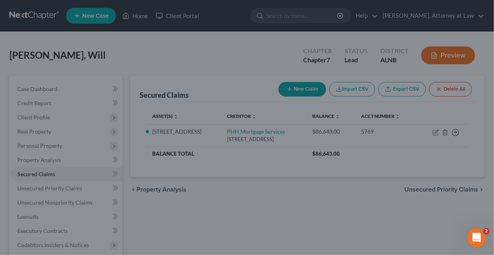
scroll to position [120, 0]
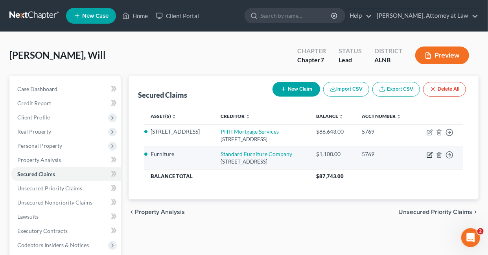
click at [431, 152] on icon "button" at bounding box center [431, 154] width 4 height 4
select select "0"
select select "2"
select select "0"
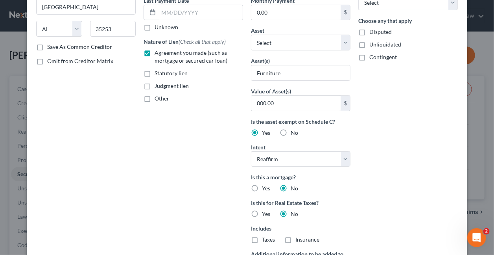
scroll to position [229, 0]
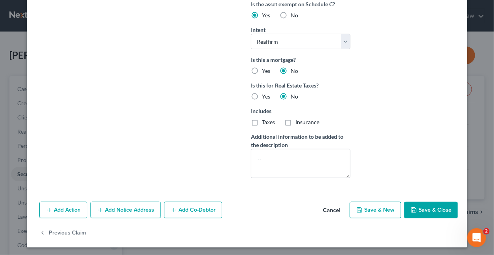
click at [138, 209] on button "Add Notice Address" at bounding box center [126, 210] width 70 height 17
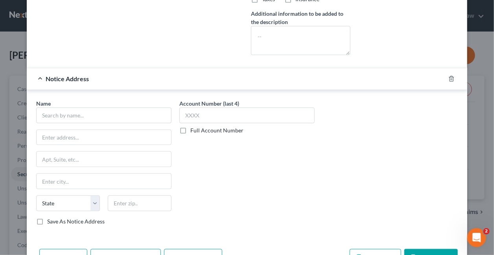
scroll to position [393, 0]
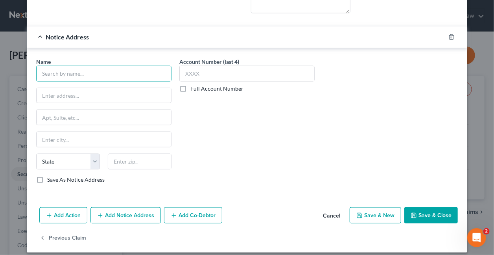
click at [126, 71] on input "text" at bounding box center [103, 74] width 135 height 16
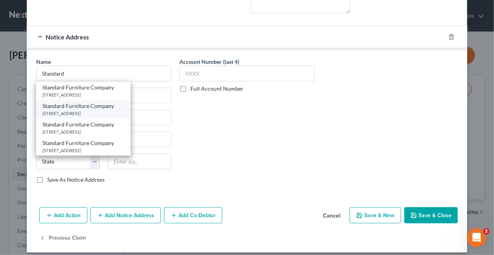
click at [107, 110] on div "2020 3rd Avenue North, Birmingham, AL 35203" at bounding box center [84, 113] width 82 height 7
type input "Standard Furniture Company"
type input "2020 3rd Avenue North"
type input "Birmingham"
select select "0"
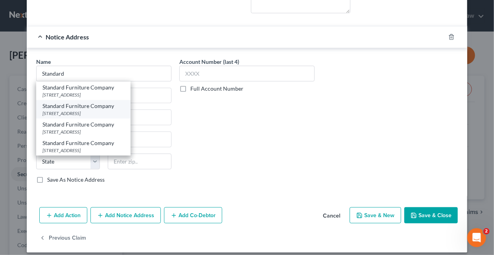
type input "35203"
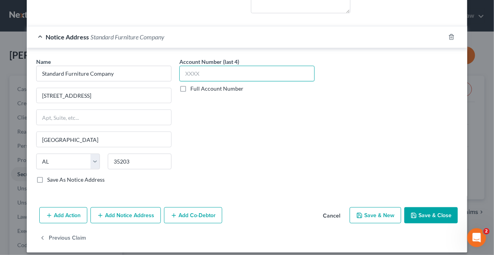
click at [252, 72] on input "text" at bounding box center [246, 74] width 135 height 16
type input "5769"
click at [431, 212] on button "Save & Close" at bounding box center [432, 215] width 54 height 17
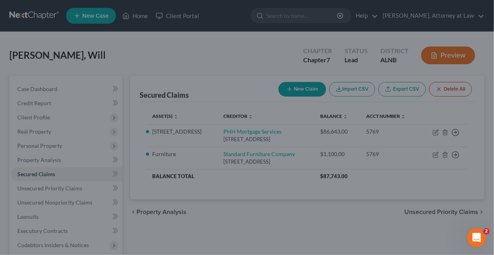
scroll to position [0, 0]
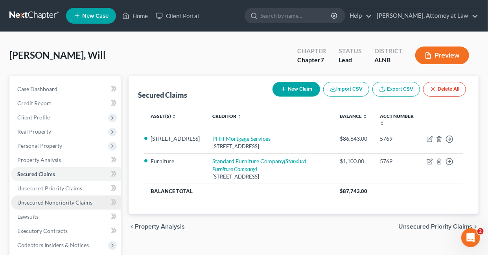
click at [74, 199] on span "Unsecured Nonpriority Claims" at bounding box center [54, 202] width 75 height 7
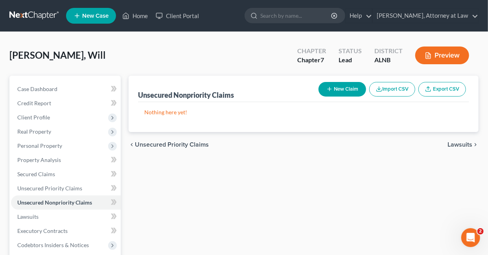
click at [334, 92] on button "New Claim" at bounding box center [343, 89] width 48 height 15
select select "0"
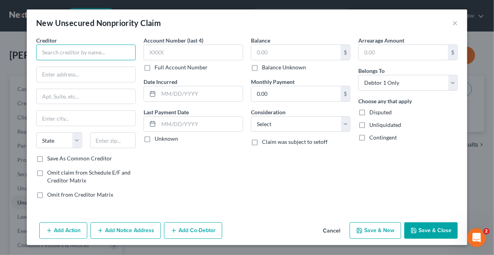
click at [90, 50] on input "text" at bounding box center [86, 52] width 100 height 16
type input "Westlake Services, LLC"
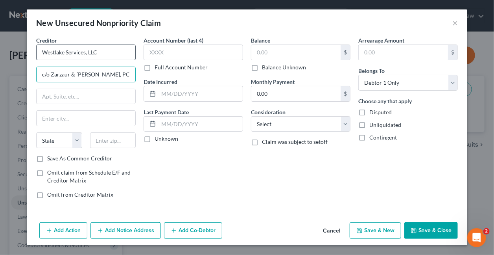
type input "c/o Zarzaur & Schwartz, PC"
type input "P"
type input "PO Box 11366"
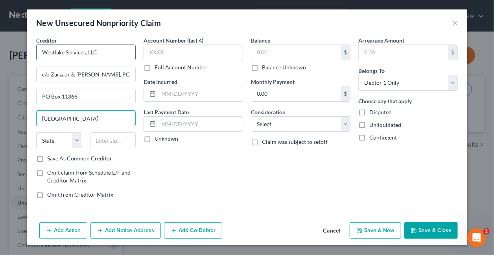
type input "Birmingham"
select select "0"
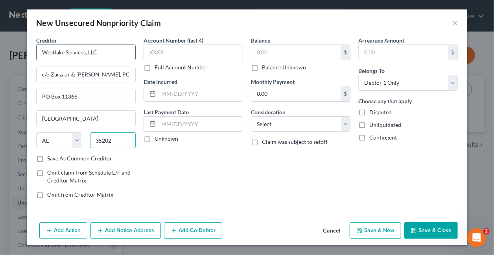
type input "35202"
type input "0622"
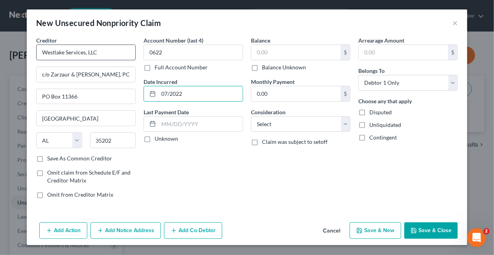
type input "07/2022"
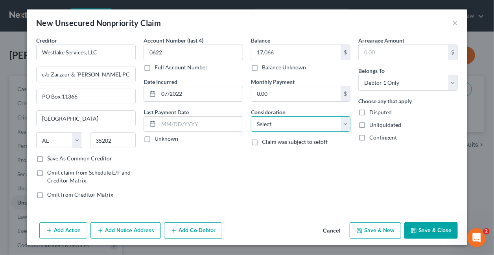
click at [268, 122] on select "Select Cable / Satellite Services Collection Agency Credit Card Debt Debt Couns…" at bounding box center [301, 124] width 100 height 16
click at [251, 116] on select "Select Cable / Satellite Services Collection Agency Credit Card Debt Debt Couns…" at bounding box center [301, 124] width 100 height 16
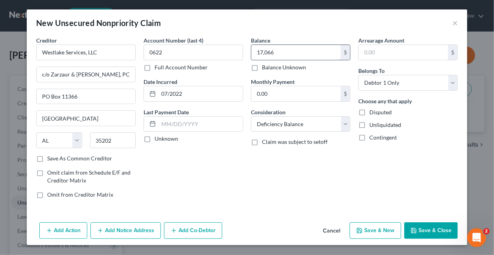
click at [279, 52] on input "17,066" at bounding box center [295, 52] width 89 height 15
click at [279, 51] on input "11,076" at bounding box center [295, 52] width 89 height 15
click at [114, 228] on button "Add Notice Address" at bounding box center [126, 230] width 70 height 17
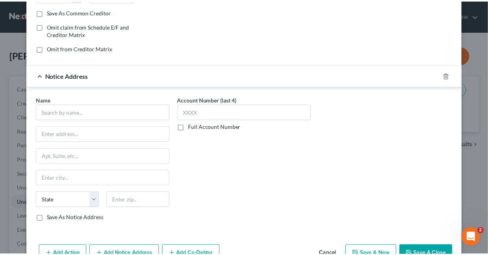
scroll to position [160, 0]
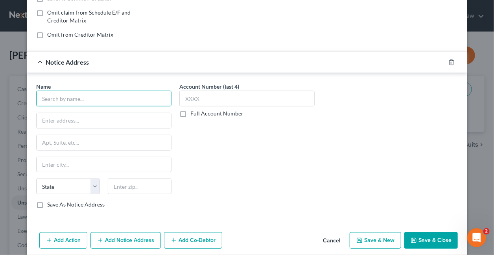
click at [142, 99] on input "text" at bounding box center [103, 99] width 135 height 16
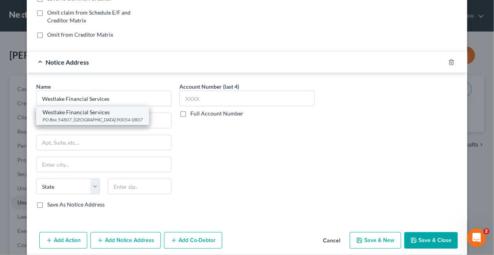
click at [107, 116] on div "PO Box 54807, Los Angels, CA 90054-0807" at bounding box center [93, 119] width 100 height 7
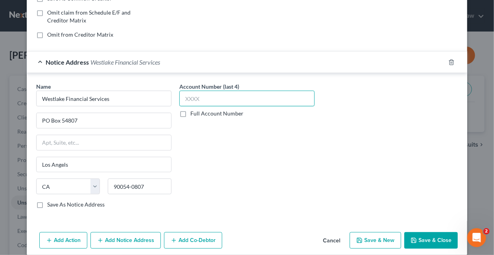
click at [206, 98] on input "text" at bounding box center [246, 99] width 135 height 16
click at [431, 238] on button "Save & Close" at bounding box center [432, 240] width 54 height 17
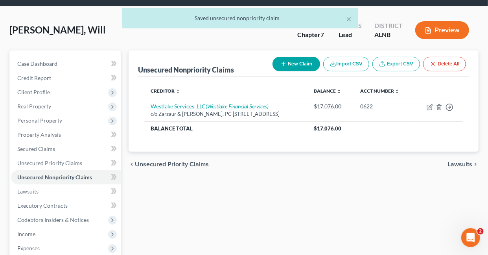
scroll to position [70, 0]
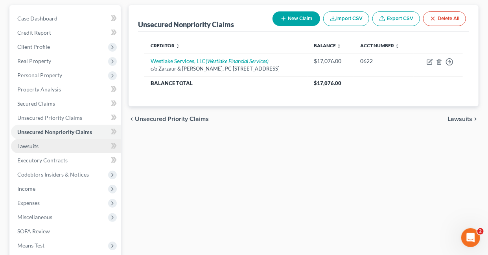
click at [33, 144] on span "Lawsuits" at bounding box center [27, 145] width 21 height 7
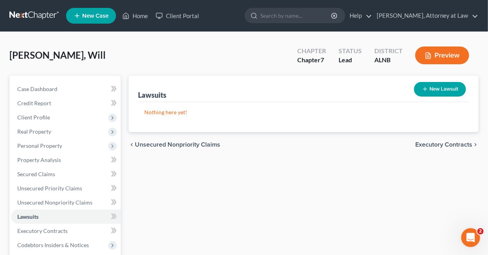
click at [451, 89] on button "New Lawsuit" at bounding box center [440, 89] width 52 height 15
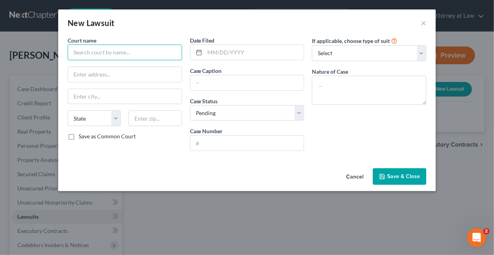
click at [125, 52] on input "text" at bounding box center [125, 52] width 115 height 16
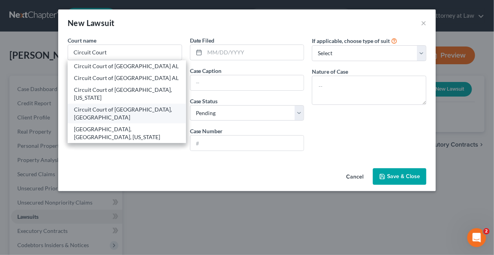
click at [102, 111] on div "Circuit Court of Jefferson County, Bessemer" at bounding box center [127, 113] width 106 height 16
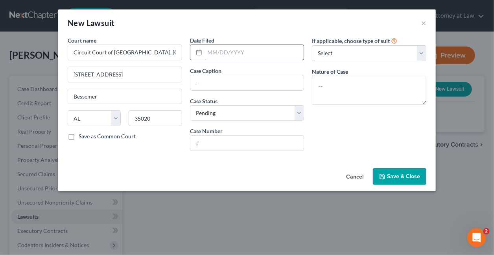
click at [246, 53] on input "text" at bounding box center [254, 52] width 99 height 15
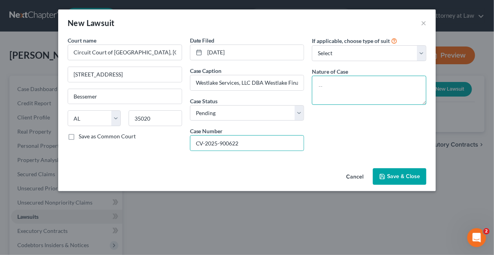
click at [343, 87] on textarea at bounding box center [369, 90] width 115 height 29
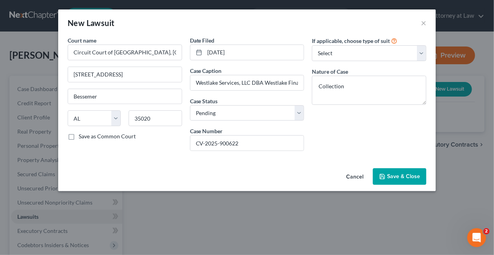
click at [394, 175] on span "Save & Close" at bounding box center [403, 176] width 33 height 7
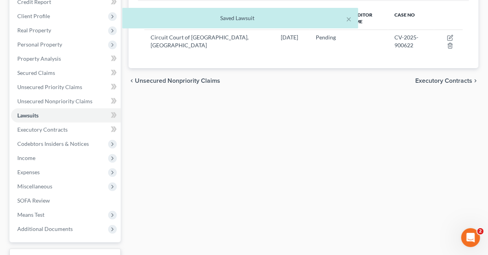
scroll to position [114, 0]
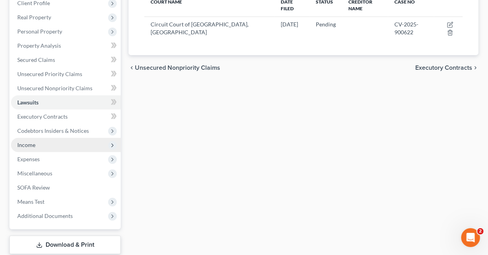
click at [31, 145] on span "Income" at bounding box center [26, 144] width 18 height 7
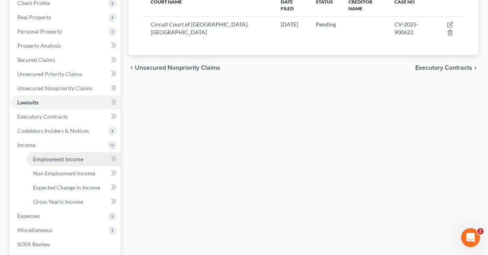
click at [57, 157] on span "Employment Income" at bounding box center [58, 158] width 50 height 7
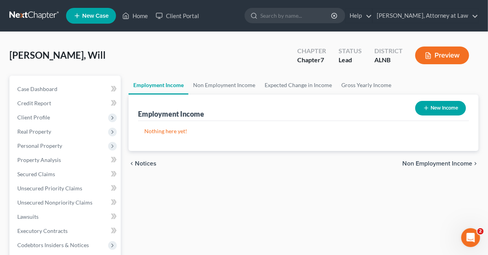
click at [441, 105] on button "New Income" at bounding box center [441, 108] width 51 height 15
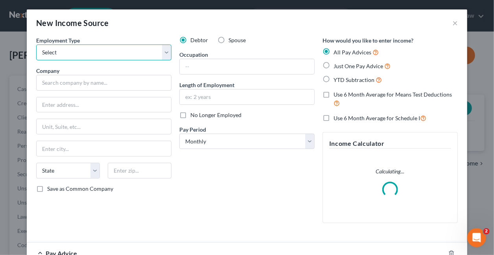
drag, startPoint x: 80, startPoint y: 52, endPoint x: 80, endPoint y: 59, distance: 7.1
click at [80, 52] on select "Select Full or Part Time Employment Self Employment" at bounding box center [103, 52] width 135 height 16
click at [36, 44] on select "Select Full or Part Time Employment Self Employment" at bounding box center [103, 52] width 135 height 16
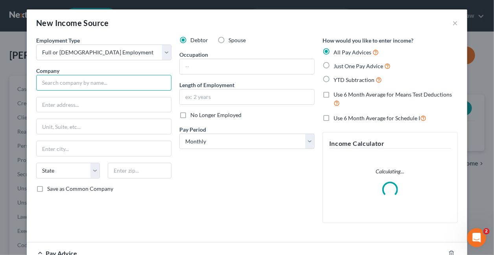
click at [83, 85] on input "text" at bounding box center [103, 83] width 135 height 16
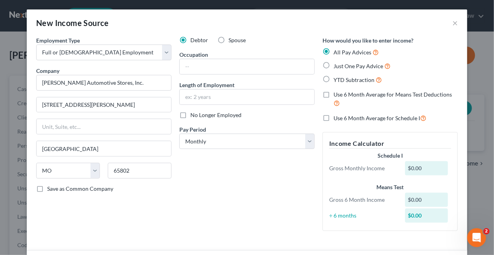
click at [220, 76] on div "Debtor Spouse Occupation Length of Employment No Longer Employed Pay Period * S…" at bounding box center [247, 136] width 143 height 201
click at [216, 67] on input "text" at bounding box center [247, 66] width 135 height 15
click at [334, 65] on label "Just One Pay Advice" at bounding box center [362, 65] width 57 height 9
click at [337, 65] on input "Just One Pay Advice" at bounding box center [339, 63] width 5 height 5
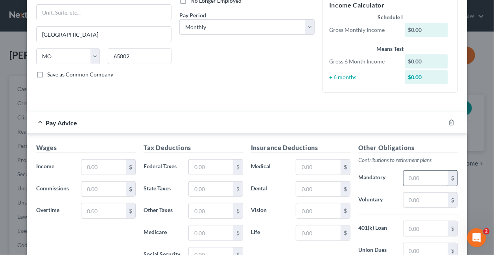
scroll to position [160, 0]
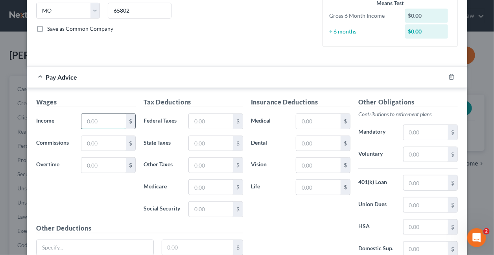
click at [102, 121] on input "text" at bounding box center [103, 121] width 44 height 15
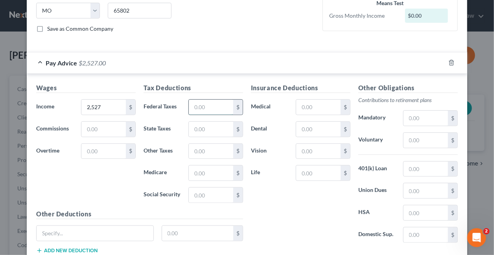
click at [207, 104] on input "text" at bounding box center [211, 107] width 44 height 15
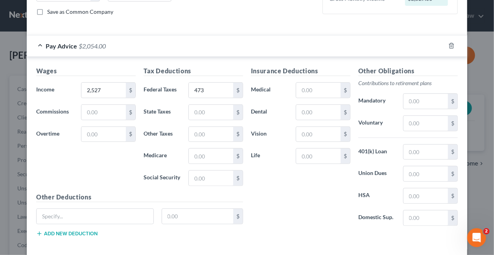
scroll to position [211, 0]
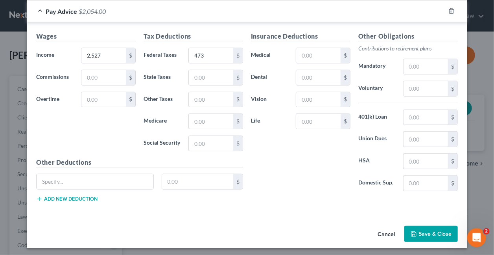
click at [429, 229] on button "Save & Close" at bounding box center [432, 234] width 54 height 17
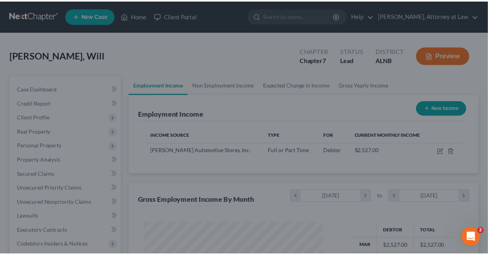
scroll to position [140, 195]
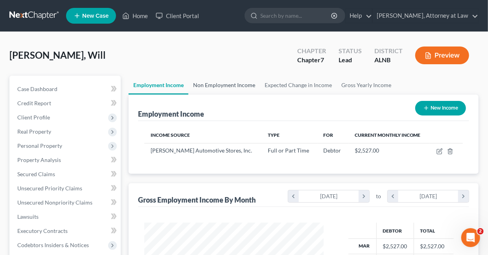
click at [211, 84] on link "Non Employment Income" at bounding box center [225, 85] width 72 height 19
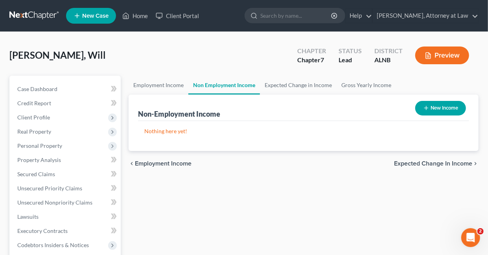
click at [440, 107] on button "New Income" at bounding box center [441, 108] width 51 height 15
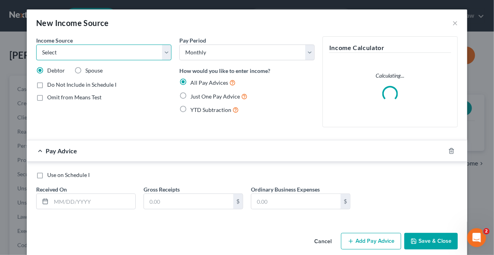
click at [163, 51] on select "Select Unemployment Disability (from employer) Pension Retirement Social Securi…" at bounding box center [103, 52] width 135 height 16
click at [36, 44] on select "Select Unemployment Disability (from employer) Pension Retirement Social Securi…" at bounding box center [103, 52] width 135 height 16
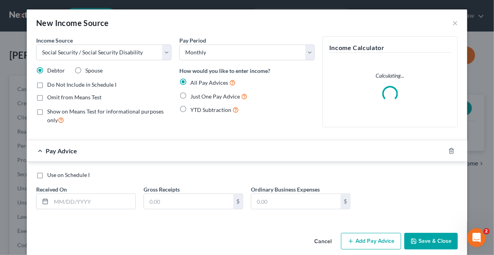
click at [190, 96] on label "Just One Pay Advice" at bounding box center [218, 96] width 57 height 9
click at [194, 96] on input "Just One Pay Advice" at bounding box center [196, 94] width 5 height 5
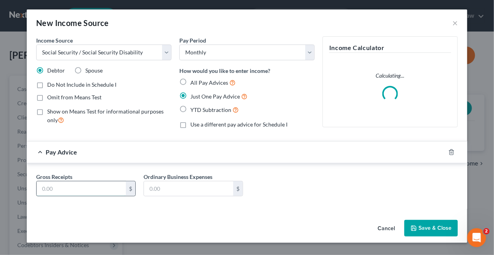
click at [79, 189] on input "text" at bounding box center [81, 188] width 89 height 15
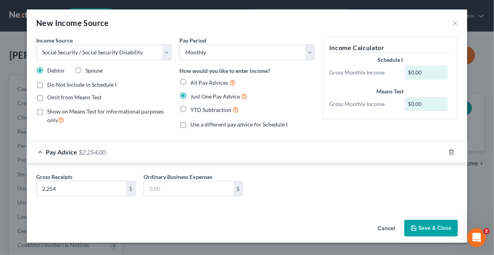
click at [423, 227] on button "Save & Close" at bounding box center [432, 228] width 54 height 17
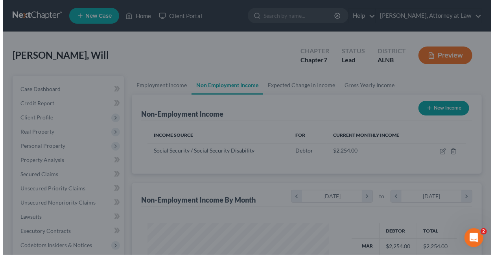
scroll to position [393439, 393384]
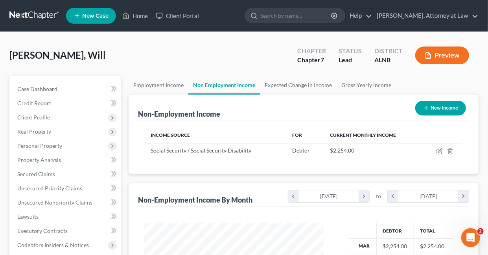
click at [444, 104] on button "New Income" at bounding box center [441, 108] width 51 height 15
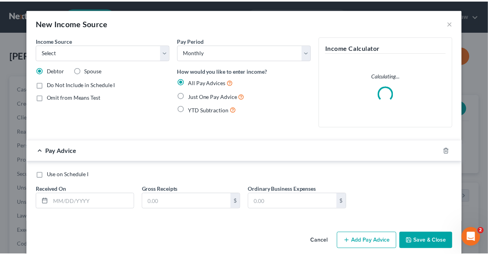
scroll to position [140, 198]
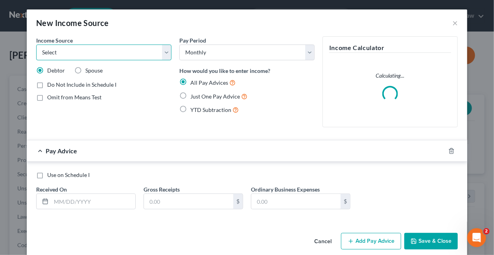
click at [69, 53] on select "Select Unemployment Disability (from employer) Pension Retirement Social Securi…" at bounding box center [103, 52] width 135 height 16
click at [36, 44] on select "Select Unemployment Disability (from employer) Pension Retirement Social Securi…" at bounding box center [103, 52] width 135 height 16
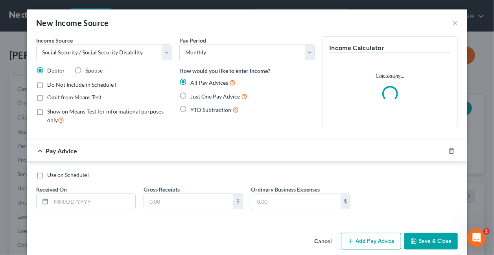
click at [85, 70] on label "Spouse" at bounding box center [93, 71] width 17 height 8
click at [89, 70] on input "Spouse" at bounding box center [91, 69] width 5 height 5
click at [190, 95] on label "Just One Pay Advice" at bounding box center [218, 96] width 57 height 9
click at [194, 95] on input "Just One Pay Advice" at bounding box center [196, 94] width 5 height 5
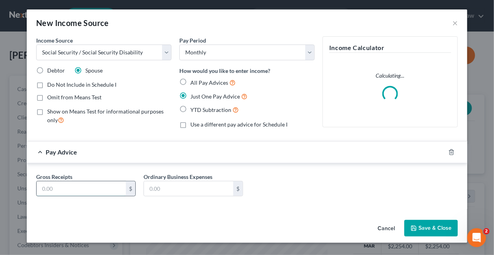
click at [109, 193] on input "text" at bounding box center [81, 188] width 89 height 15
click at [434, 229] on button "Save & Close" at bounding box center [432, 228] width 54 height 17
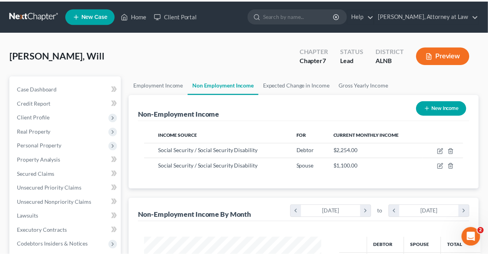
scroll to position [393439, 393384]
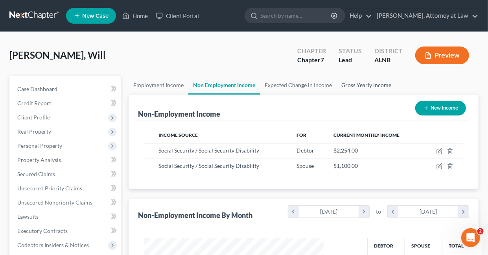
click at [362, 83] on link "Gross Yearly Income" at bounding box center [366, 85] width 59 height 19
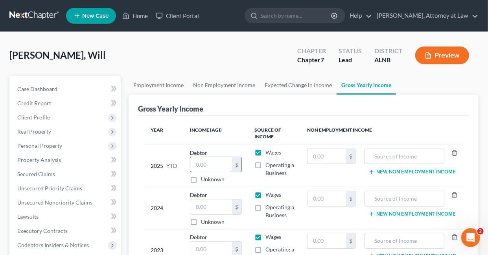
click at [216, 165] on input "text" at bounding box center [211, 164] width 42 height 15
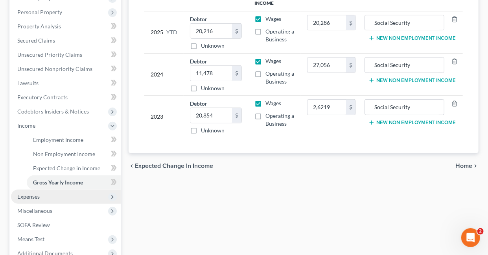
click at [30, 196] on span "Expenses" at bounding box center [28, 196] width 22 height 7
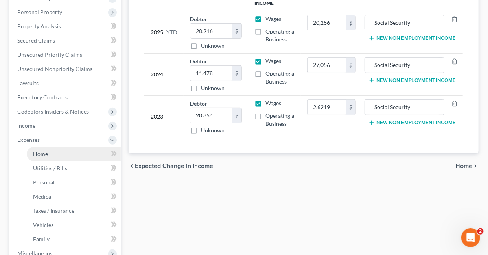
click at [43, 154] on span "Home" at bounding box center [40, 153] width 15 height 7
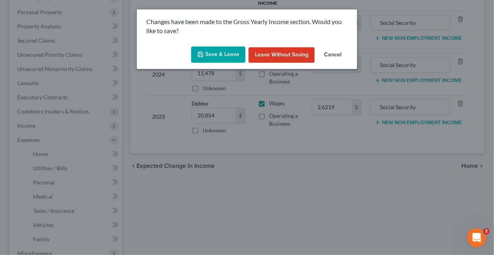
drag, startPoint x: 223, startPoint y: 55, endPoint x: 227, endPoint y: 72, distance: 17.0
click at [224, 55] on button "Save & Leave" at bounding box center [218, 54] width 54 height 17
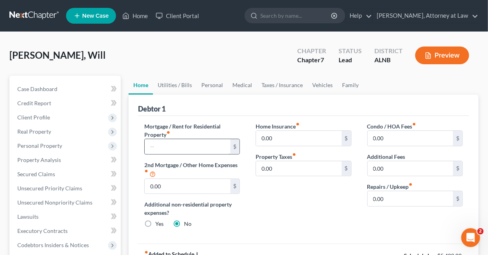
click at [175, 144] on input "text" at bounding box center [187, 146] width 85 height 15
click at [183, 85] on link "Utilities / Bills" at bounding box center [175, 85] width 44 height 19
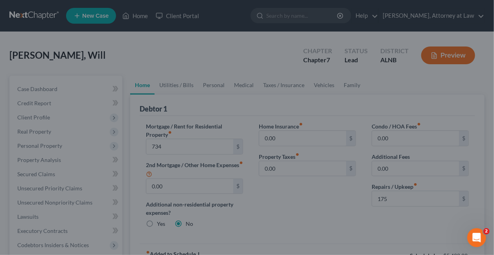
click at [177, 84] on div at bounding box center [247, 127] width 494 height 255
click at [182, 83] on div at bounding box center [247, 127] width 494 height 255
click at [485, 233] on span "2" at bounding box center [487, 230] width 7 height 7
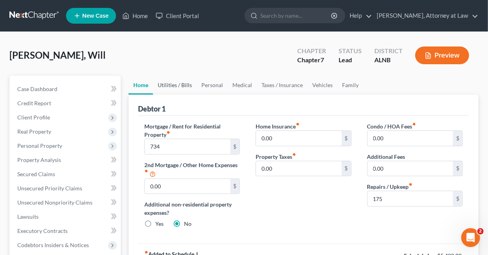
click at [182, 85] on link "Utilities / Bills" at bounding box center [175, 85] width 44 height 19
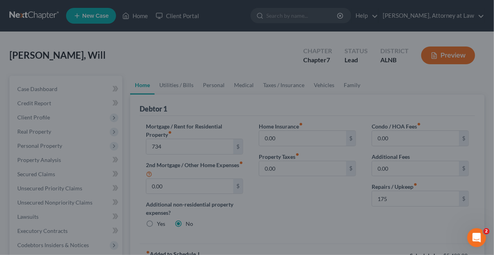
click at [179, 148] on div at bounding box center [247, 127] width 494 height 255
drag, startPoint x: 179, startPoint y: 148, endPoint x: 312, endPoint y: 121, distance: 134.9
click at [183, 144] on div at bounding box center [247, 127] width 494 height 255
drag, startPoint x: 399, startPoint y: 126, endPoint x: 450, endPoint y: 190, distance: 82.1
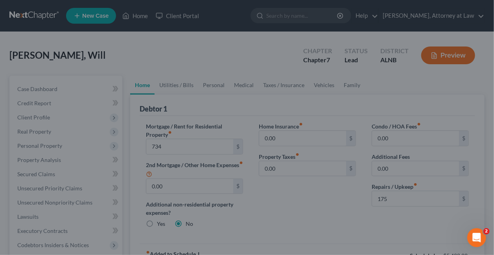
click at [399, 126] on div at bounding box center [247, 127] width 494 height 255
click at [475, 232] on icon "Open Intercom Messenger" at bounding box center [476, 236] width 13 height 13
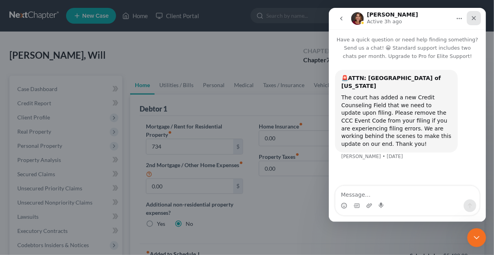
click at [474, 17] on icon "Close" at bounding box center [474, 18] width 6 height 6
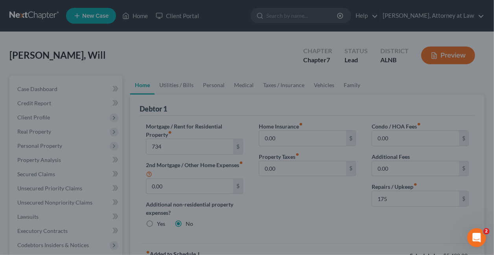
click at [201, 104] on div at bounding box center [247, 127] width 494 height 255
click at [479, 15] on div at bounding box center [247, 127] width 494 height 255
click at [479, 16] on div at bounding box center [247, 127] width 494 height 255
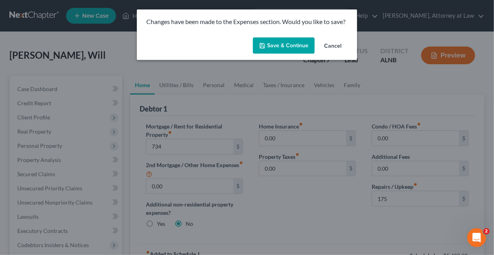
click at [286, 46] on button "Save & Continue" at bounding box center [284, 45] width 62 height 17
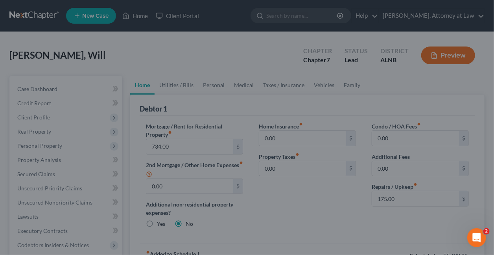
click at [483, 15] on div at bounding box center [247, 127] width 494 height 255
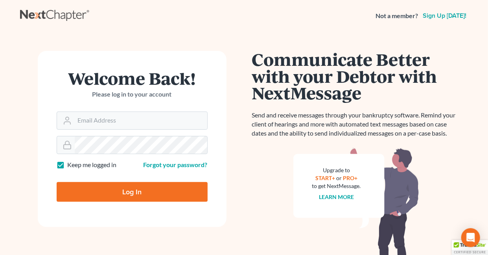
click at [68, 164] on label "Keep me logged in" at bounding box center [92, 164] width 49 height 9
click at [71, 164] on input "Keep me logged in" at bounding box center [73, 162] width 5 height 5
checkbox input "false"
click at [98, 120] on input "Email Address" at bounding box center [141, 120] width 133 height 17
type input "holderesq_jh@bellsouth.net"
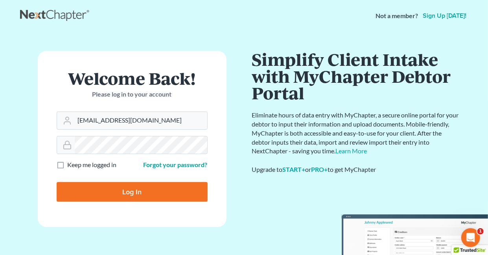
click at [136, 190] on input "Log In" at bounding box center [132, 192] width 151 height 20
type input "Thinking..."
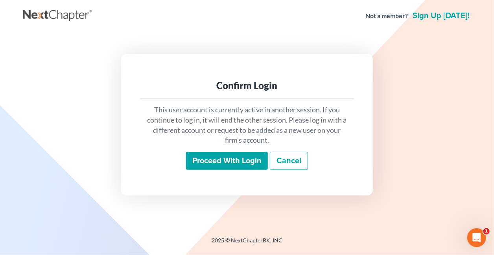
click at [248, 160] on input "Proceed with login" at bounding box center [227, 161] width 82 height 18
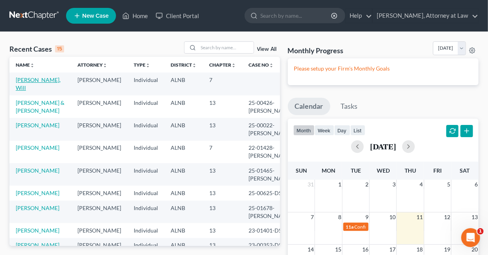
click at [44, 77] on link "[PERSON_NAME], Will" at bounding box center [38, 83] width 45 height 15
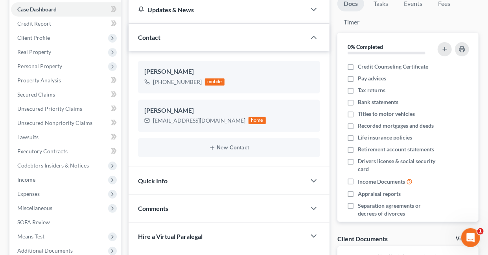
scroll to position [153, 0]
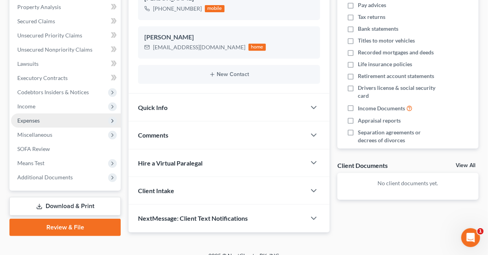
click at [30, 119] on span "Expenses" at bounding box center [28, 120] width 22 height 7
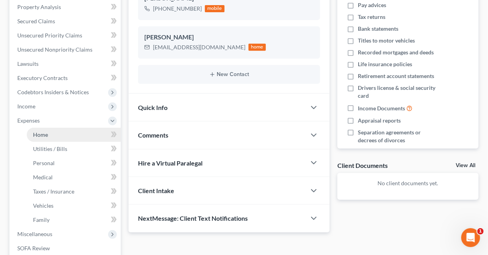
click at [41, 133] on span "Home" at bounding box center [40, 134] width 15 height 7
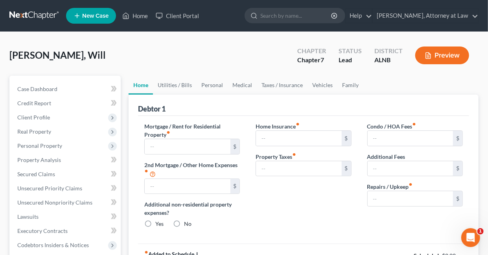
type input "734.00"
type input "0.00"
radio input "true"
type input "0.00"
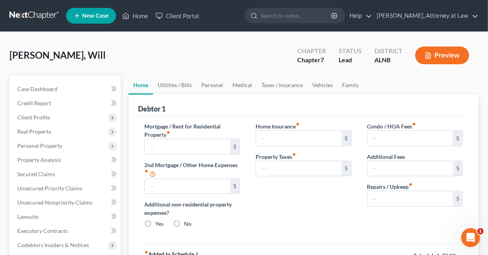
type input "0.00"
type input "175.00"
click at [180, 85] on link "Utilities / Bills" at bounding box center [175, 85] width 44 height 19
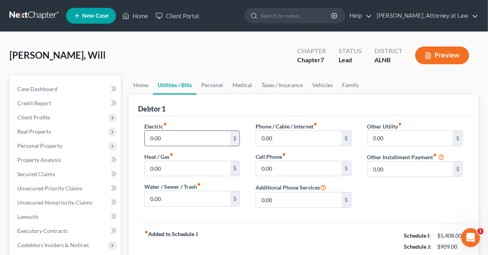
click at [192, 138] on input "0.00" at bounding box center [187, 138] width 85 height 15
type input "240"
type input "97"
type input "325"
click at [211, 85] on link "Personal" at bounding box center [212, 85] width 31 height 19
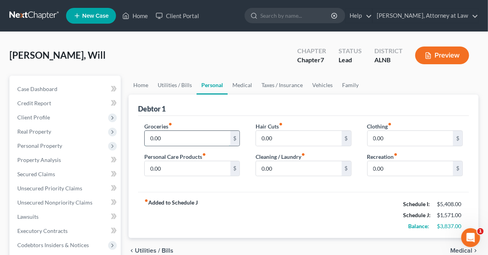
click at [178, 137] on input "0.00" at bounding box center [187, 138] width 85 height 15
type input "1,100"
type input "120"
type input "175"
type input "110"
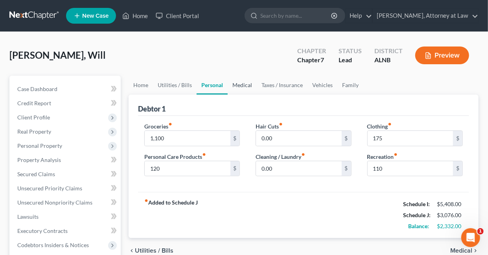
click at [241, 86] on link "Medical" at bounding box center [242, 85] width 29 height 19
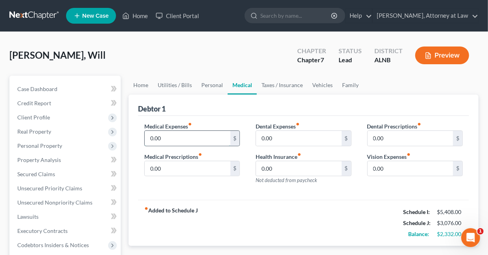
click at [181, 133] on input "0.00" at bounding box center [187, 138] width 85 height 15
type input "175"
type input "350"
click at [276, 84] on link "Taxes / Insurance" at bounding box center [282, 85] width 51 height 19
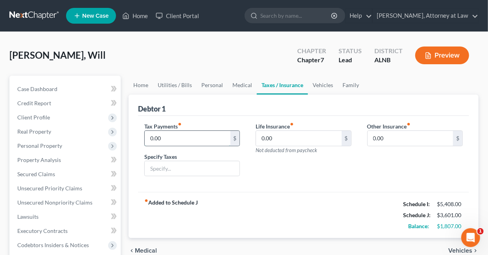
click at [170, 135] on input "0.00" at bounding box center [187, 138] width 85 height 15
click at [286, 136] on input "0.00" at bounding box center [298, 138] width 85 height 15
type input "132"
click at [326, 85] on link "Vehicles" at bounding box center [323, 85] width 30 height 19
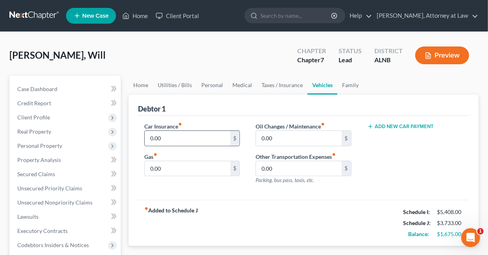
click at [183, 137] on input "0.00" at bounding box center [187, 138] width 85 height 15
type input "192"
type input "310"
type input "150"
type input "90"
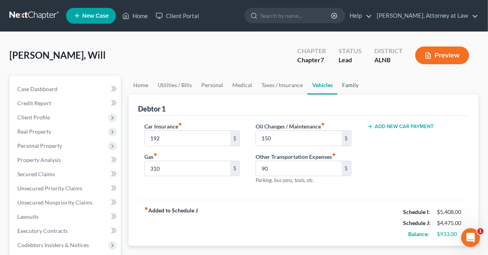
click at [346, 84] on link "Family" at bounding box center [351, 85] width 26 height 19
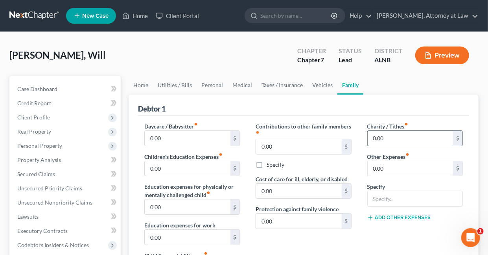
click at [396, 139] on input "0.00" at bounding box center [410, 138] width 85 height 15
type input "600"
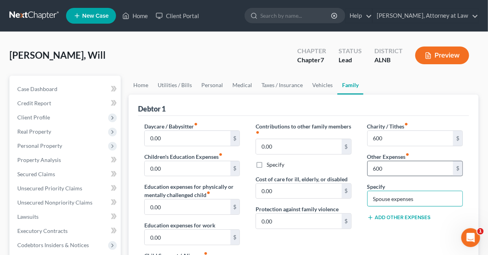
type input "Spouse expenses"
click at [392, 168] on input "600" at bounding box center [410, 168] width 85 height 15
type input "700"
click at [316, 84] on link "Vehicles" at bounding box center [323, 85] width 30 height 19
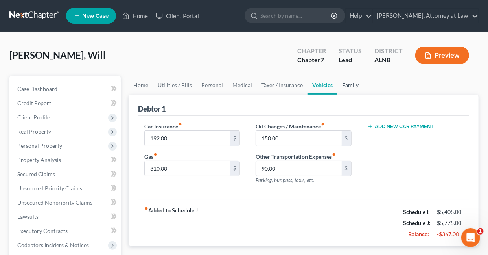
click at [345, 84] on link "Family" at bounding box center [351, 85] width 26 height 19
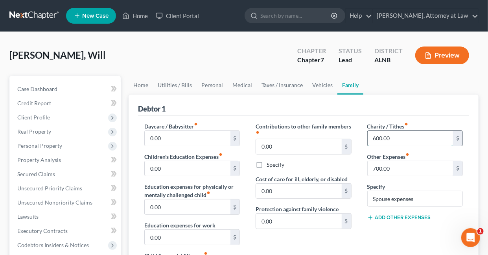
click at [398, 137] on input "600.00" at bounding box center [410, 138] width 85 height 15
type input "400"
type input "500"
click at [324, 84] on link "Vehicles" at bounding box center [323, 85] width 30 height 19
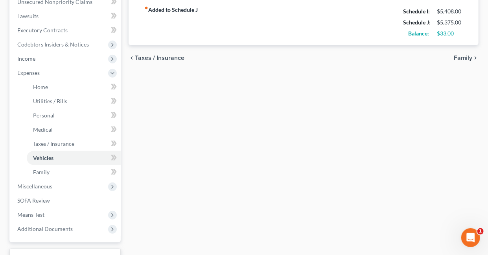
scroll to position [262, 0]
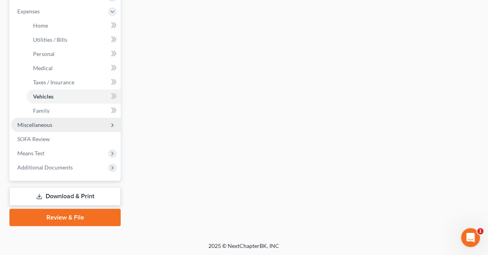
click at [37, 125] on span "Miscellaneous" at bounding box center [34, 124] width 35 height 7
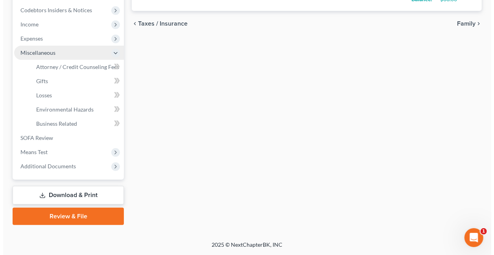
scroll to position [233, 0]
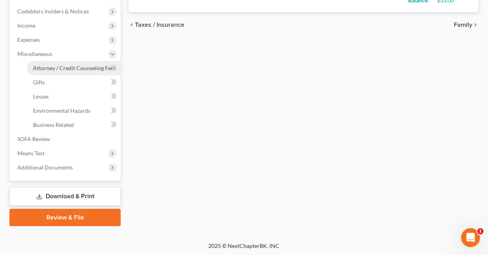
click at [60, 67] on span "Attorney / Credit Counseling Fees" at bounding box center [74, 68] width 83 height 7
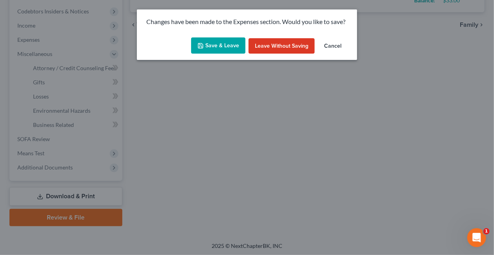
click at [220, 46] on button "Save & Leave" at bounding box center [218, 45] width 54 height 17
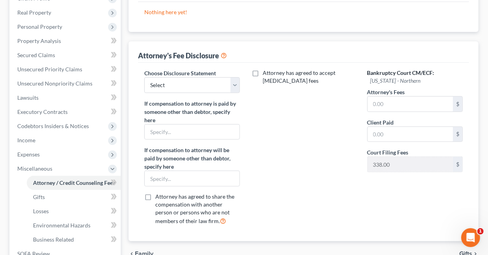
scroll to position [120, 0]
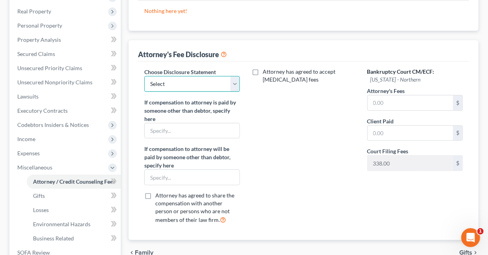
click at [233, 82] on select "Select Chapter 7 Chapter 13" at bounding box center [192, 84] width 96 height 16
select select "0"
click at [144, 76] on select "Select Chapter 7 Chapter 13" at bounding box center [192, 84] width 96 height 16
click at [194, 175] on input "text" at bounding box center [192, 177] width 95 height 15
type input "NONE"
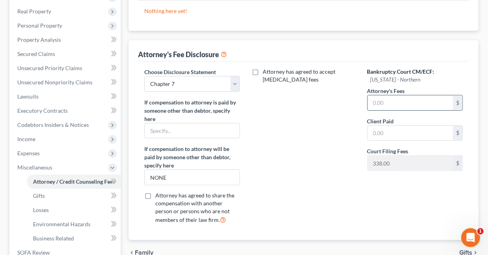
click at [396, 104] on input "text" at bounding box center [410, 102] width 85 height 15
type input "1200"
type input "1,200"
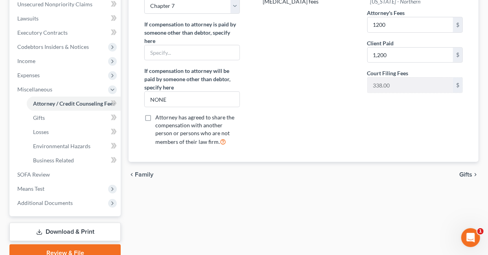
scroll to position [233, 0]
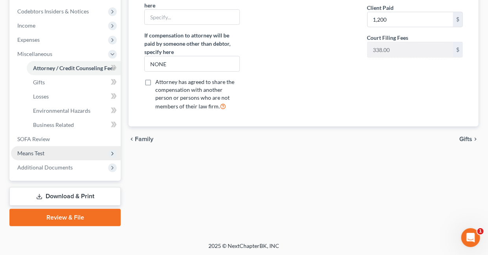
click at [39, 154] on span "Means Test" at bounding box center [30, 153] width 27 height 7
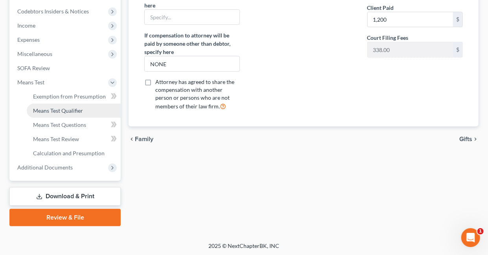
click at [70, 109] on span "Means Test Qualifier" at bounding box center [58, 110] width 50 height 7
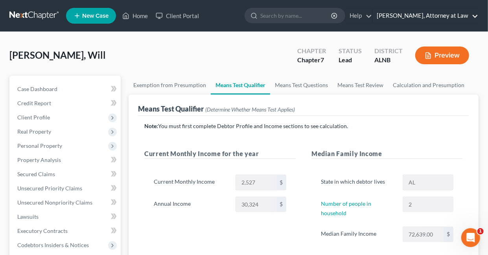
click at [476, 15] on link "Daisy M. Holder, Attorney at Law" at bounding box center [425, 16] width 105 height 14
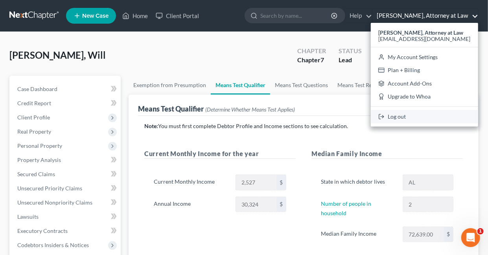
click at [415, 116] on link "Log out" at bounding box center [424, 116] width 107 height 13
